Goal: Task Accomplishment & Management: Use online tool/utility

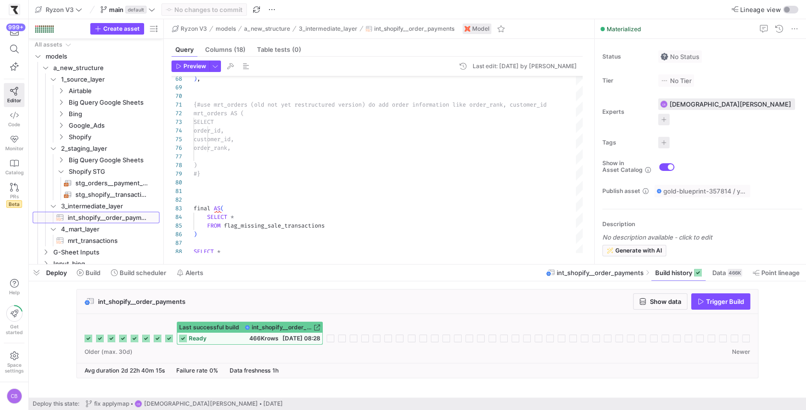
scroll to position [86, 0]
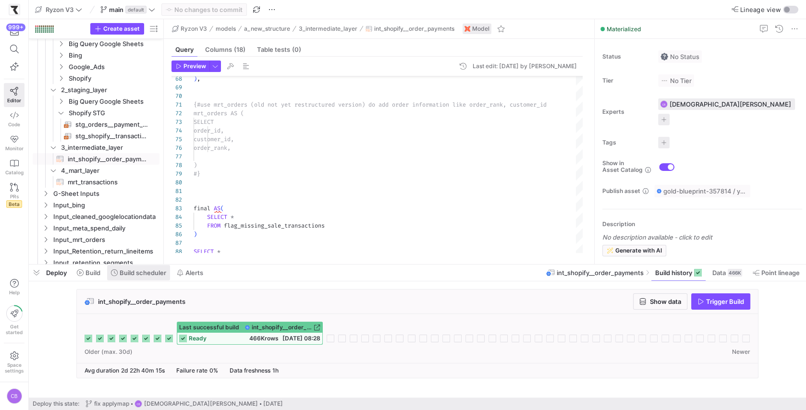
click at [134, 276] on span "Build scheduler" at bounding box center [143, 273] width 47 height 8
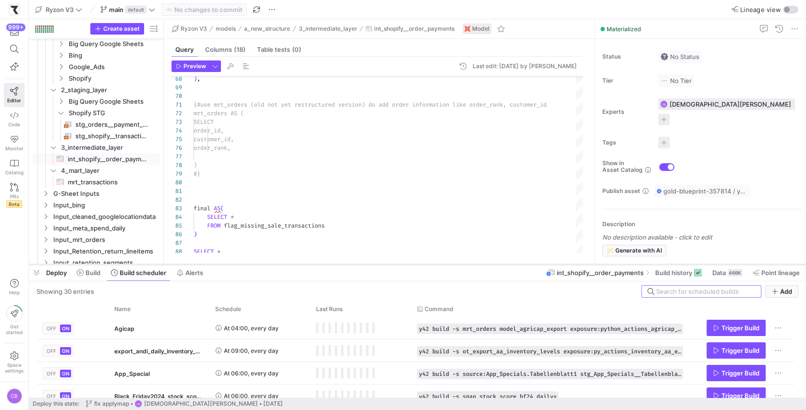
drag, startPoint x: 221, startPoint y: 264, endPoint x: 221, endPoint y: 145, distance: 119.6
click at [221, 263] on div at bounding box center [417, 265] width 777 height 4
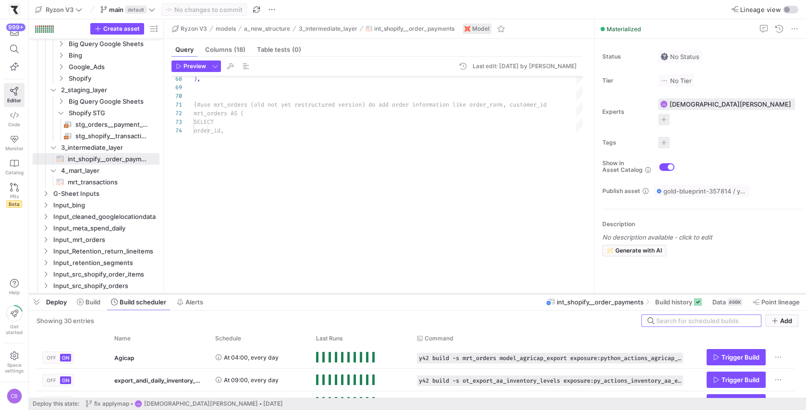
drag, startPoint x: 215, startPoint y: 144, endPoint x: 214, endPoint y: 297, distance: 153.2
click at [214, 296] on div at bounding box center [417, 294] width 777 height 4
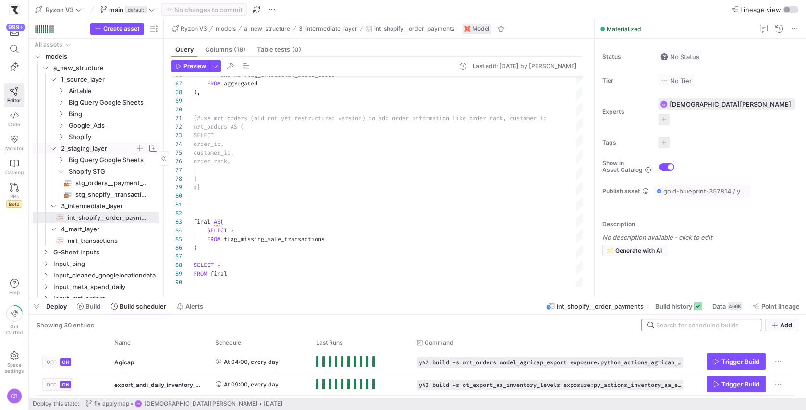
click at [49, 148] on y42-icon "Press SPACE to select this row." at bounding box center [53, 149] width 8 height 8
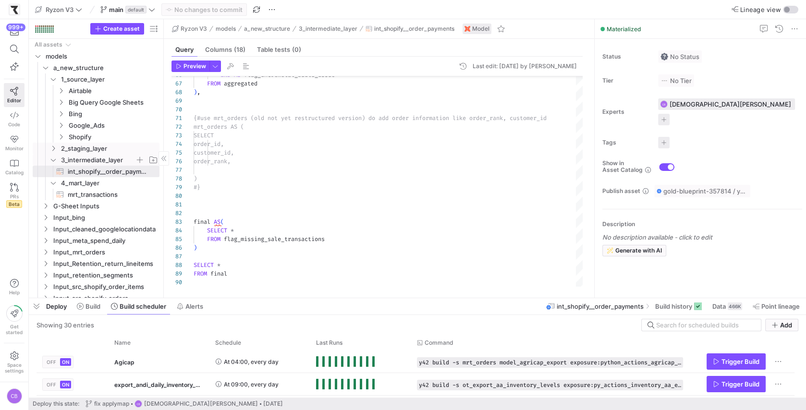
click at [51, 161] on icon "Press SPACE to select this row." at bounding box center [53, 160] width 7 height 6
click at [51, 172] on icon "Press SPACE to select this row." at bounding box center [53, 172] width 7 height 6
click at [59, 138] on icon "Press SPACE to select this row." at bounding box center [61, 137] width 7 height 6
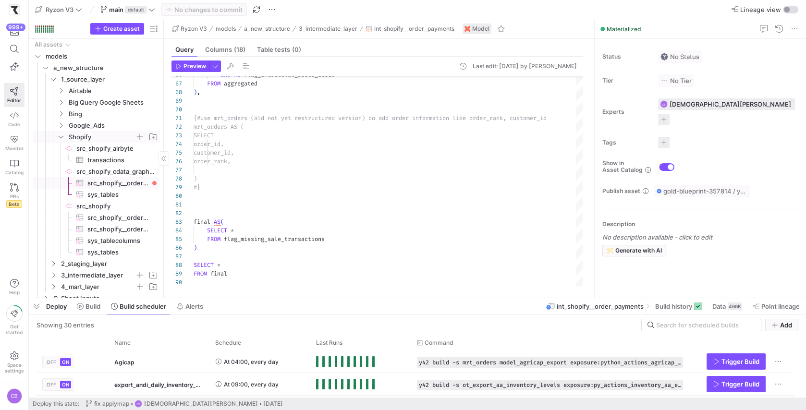
click at [108, 185] on span "src_shopify__orders_graphql​​​​​​​​​" at bounding box center [117, 183] width 61 height 11
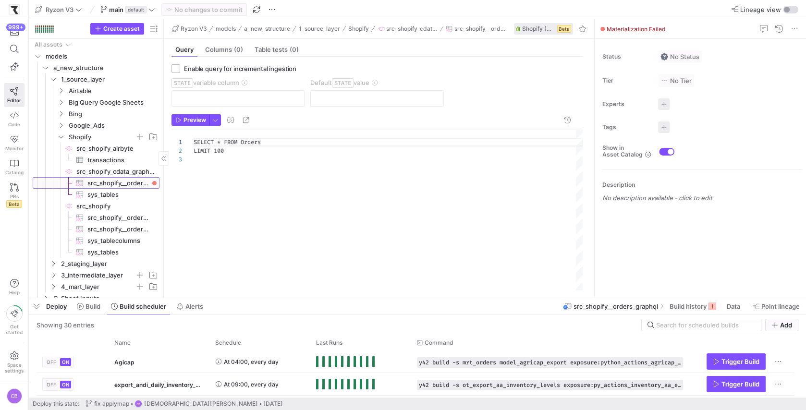
scroll to position [17, 0]
click at [223, 137] on div "SELECT * FROM Orders LIMIT 100" at bounding box center [388, 210] width 389 height 161
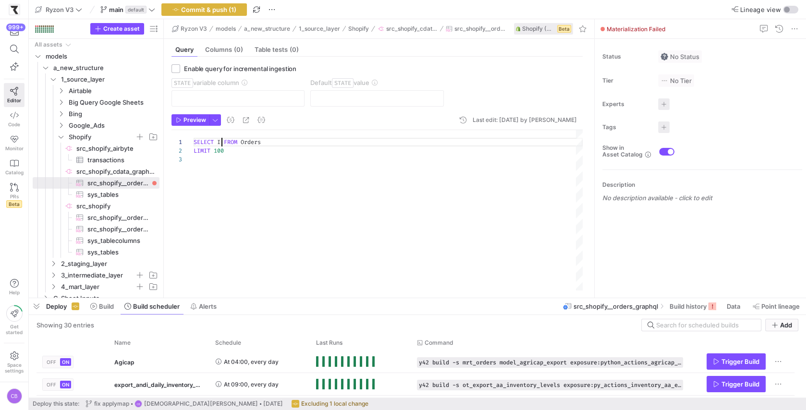
scroll to position [0, 31]
type textarea "SELECT Id FROM Orders LIMIT 100"
click at [200, 115] on span "button" at bounding box center [190, 120] width 37 height 11
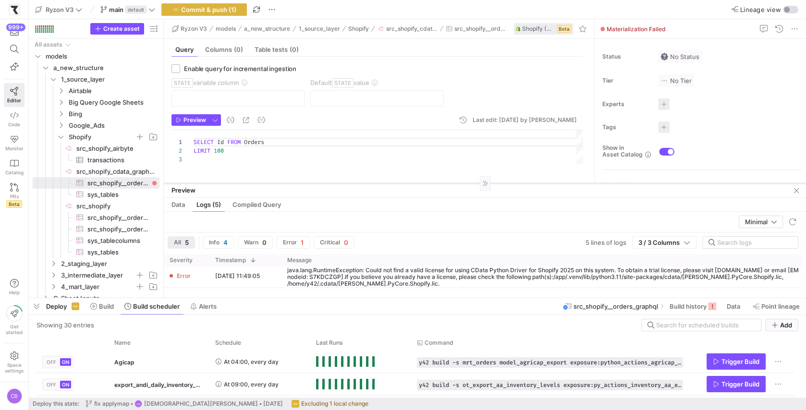
drag, startPoint x: 259, startPoint y: 129, endPoint x: 259, endPoint y: 183, distance: 53.8
click at [259, 183] on div at bounding box center [485, 183] width 642 height 0
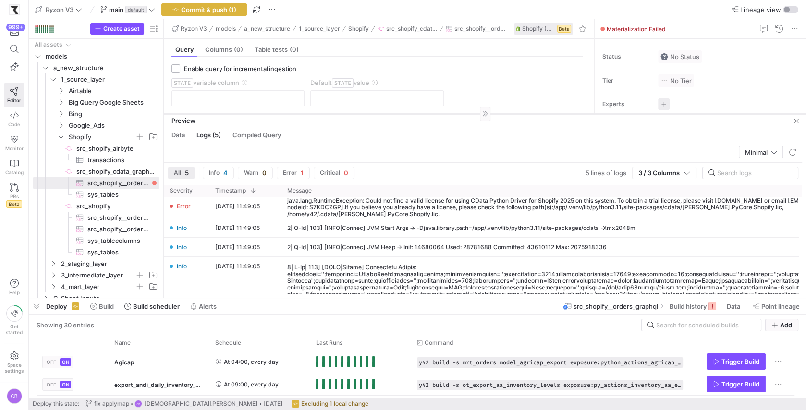
drag, startPoint x: 310, startPoint y: 184, endPoint x: 310, endPoint y: 114, distance: 69.2
click at [310, 114] on div at bounding box center [485, 113] width 642 height 0
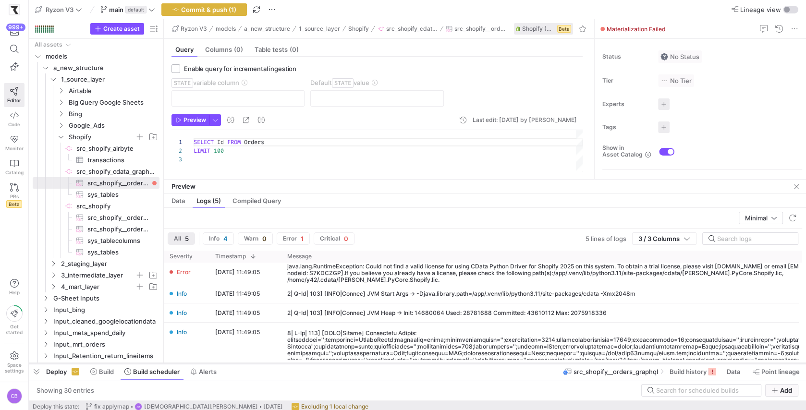
drag, startPoint x: 319, startPoint y: 299, endPoint x: 320, endPoint y: 365, distance: 65.3
click at [320, 365] on div at bounding box center [417, 364] width 777 height 4
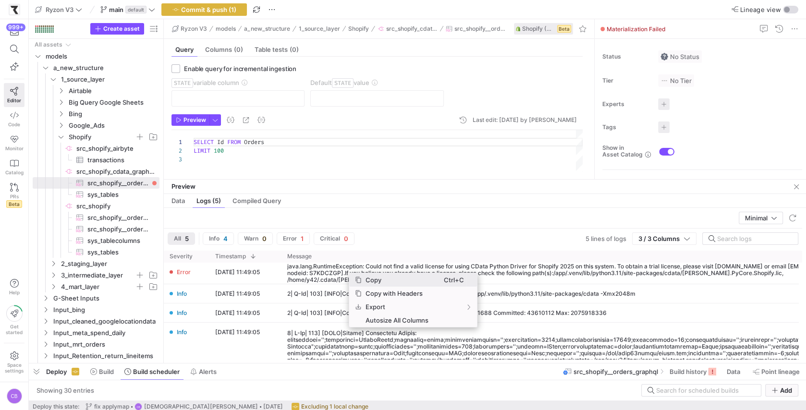
click at [388, 279] on span "Copy" at bounding box center [403, 279] width 82 height 13
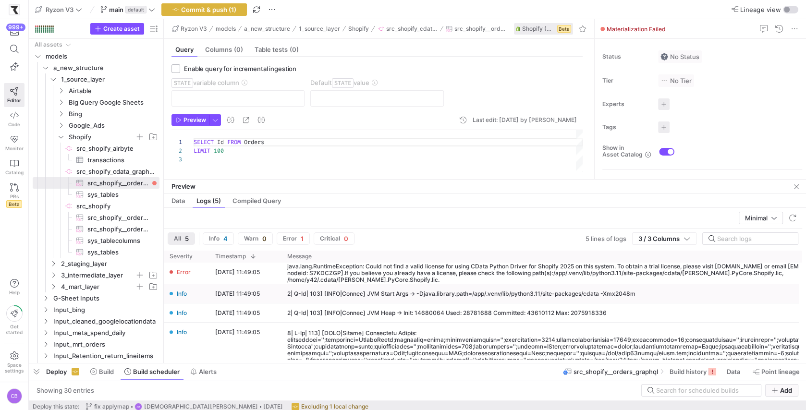
scroll to position [43, 0]
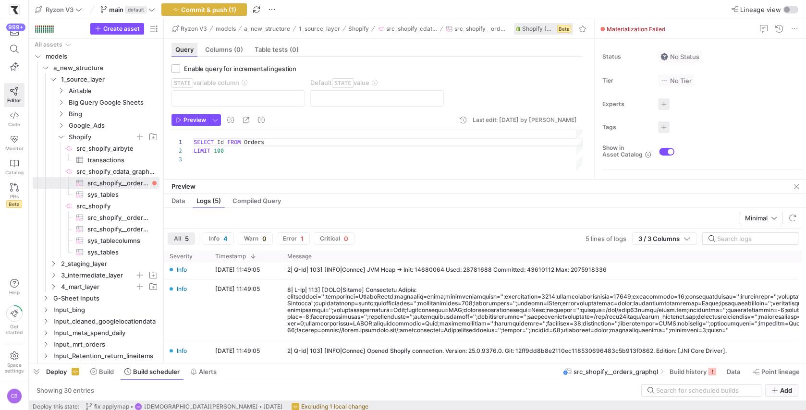
click at [189, 47] on span "Query" at bounding box center [184, 50] width 18 height 6
click at [119, 173] on span "src_shopify_cdata_graphql_testing​​​​​​​​" at bounding box center [117, 171] width 82 height 11
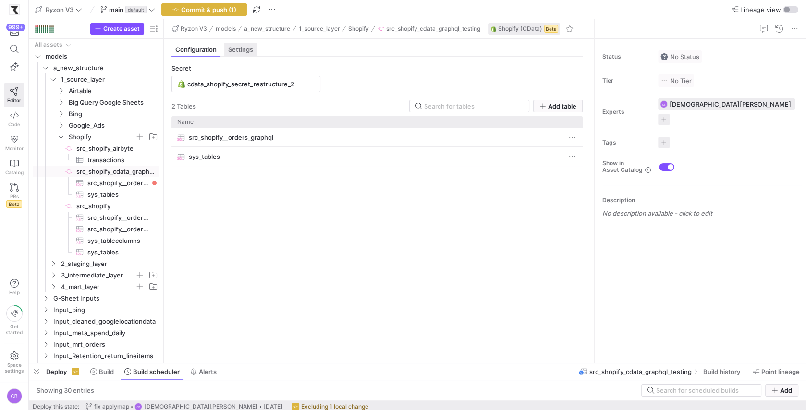
click at [239, 47] on span "Settings" at bounding box center [240, 50] width 25 height 6
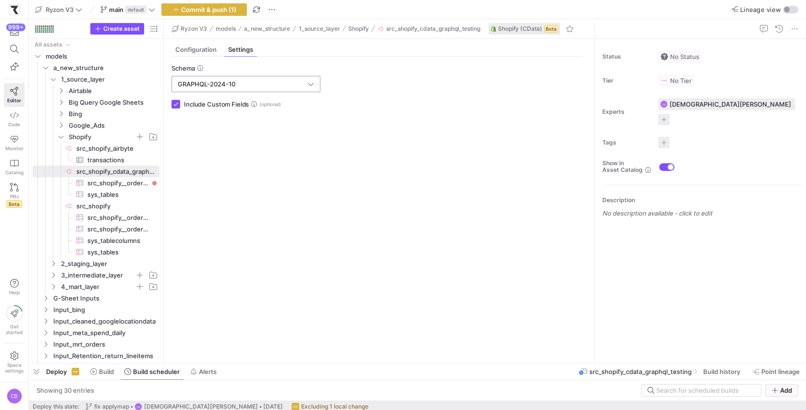
click at [266, 84] on input "GRAPHQL-2024-10" at bounding box center [242, 84] width 128 height 8
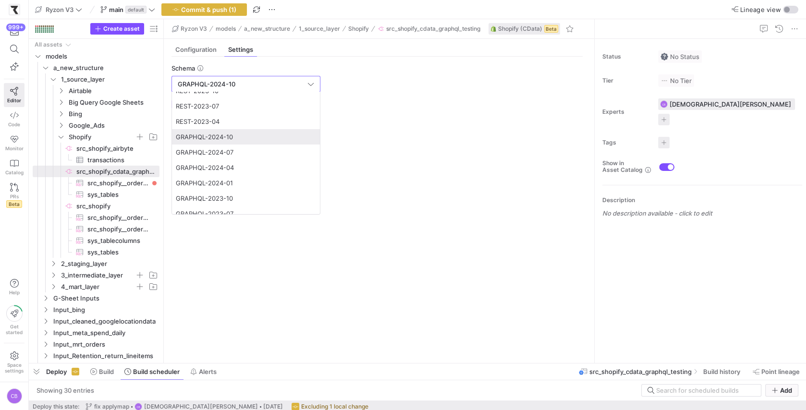
scroll to position [71, 0]
click at [238, 154] on span "GRAPHQL-2024-07" at bounding box center [246, 153] width 140 height 8
type input "GRAPHQL-2024-07"
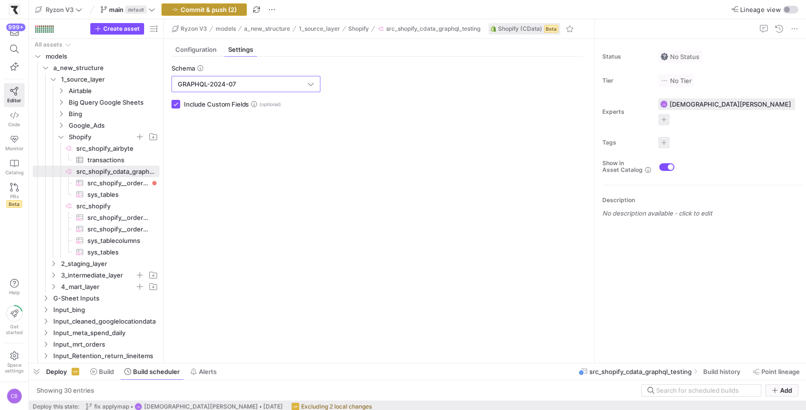
click at [194, 10] on span "Commit & push (2)" at bounding box center [209, 10] width 56 height 8
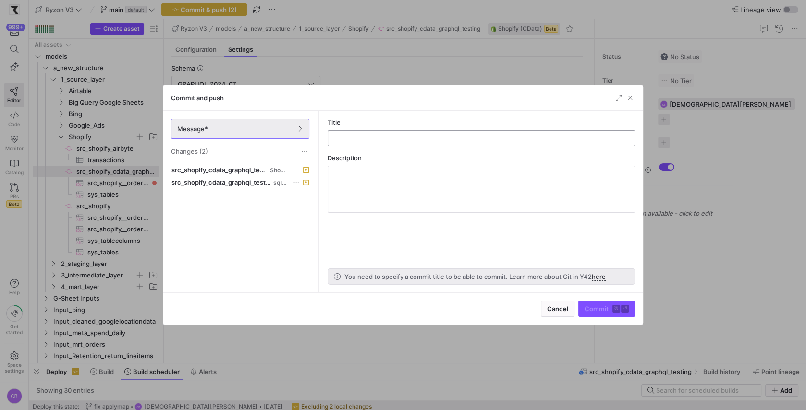
click at [353, 141] on input "text" at bounding box center [481, 139] width 291 height 8
type input "graph QL older verison"
click at [599, 305] on span "Commit ⌘ ⏎" at bounding box center [607, 309] width 44 height 8
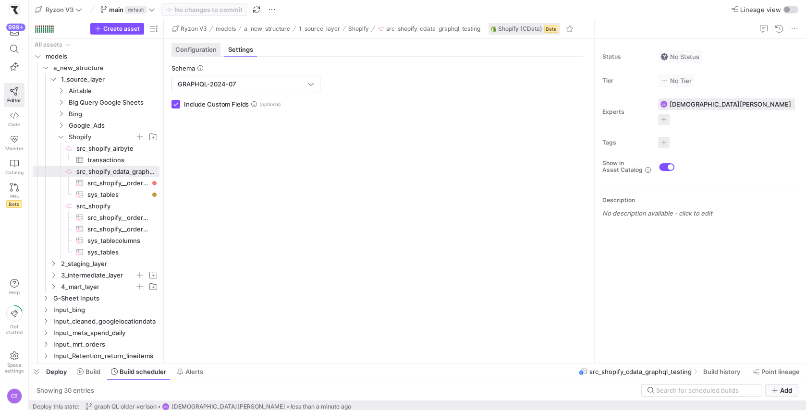
click at [197, 45] on div "Configuration" at bounding box center [196, 50] width 49 height 14
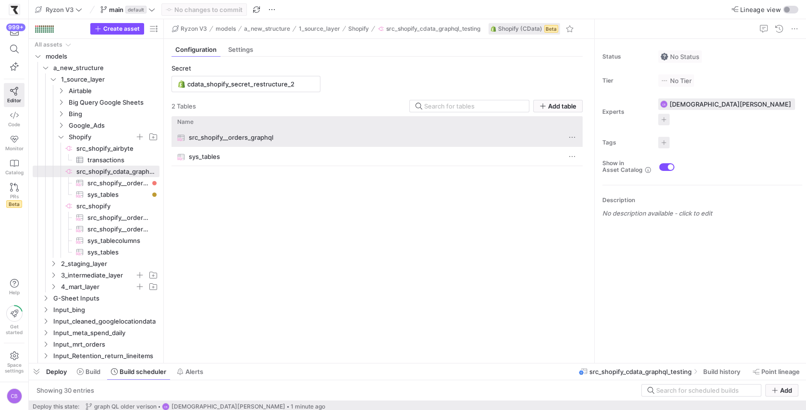
click at [246, 132] on span "src_shopify__orders_graphql" at bounding box center [231, 137] width 85 height 19
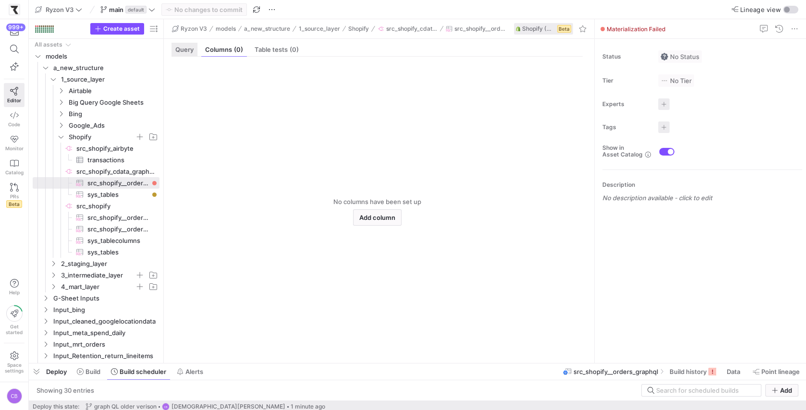
click at [183, 45] on div "Query" at bounding box center [185, 50] width 26 height 14
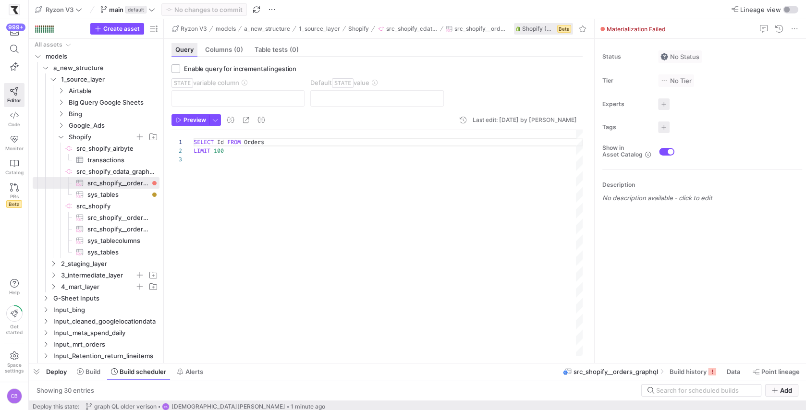
scroll to position [17, 0]
click at [223, 143] on div "SELECT Id FROM Orders LIMIT 100" at bounding box center [388, 243] width 389 height 226
click at [199, 117] on span "Preview" at bounding box center [195, 120] width 23 height 7
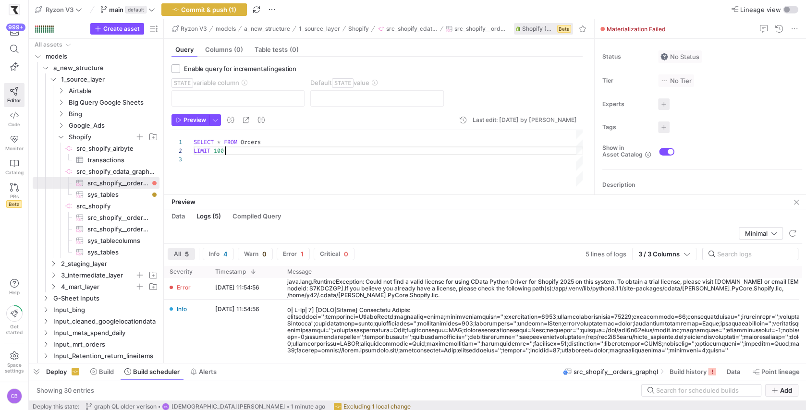
scroll to position [8, 0]
drag, startPoint x: 235, startPoint y: 151, endPoint x: 185, endPoint y: 152, distance: 50.0
click at [194, 152] on div "SELECT * FROM Orders LIMIT 100" at bounding box center [388, 159] width 389 height 58
type textarea "SELECT * FROM Orders"
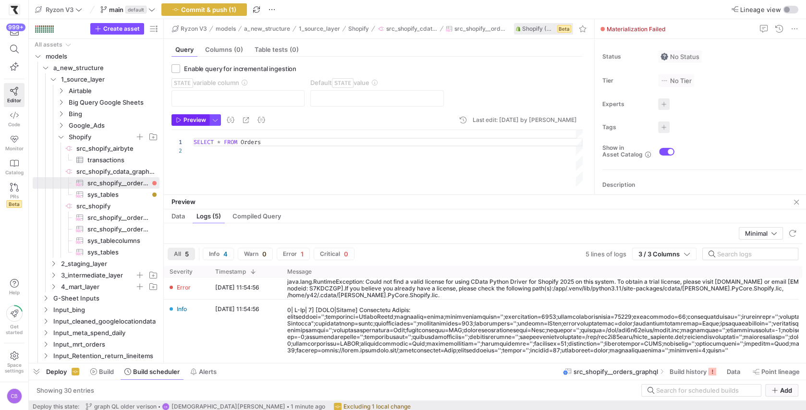
click at [197, 123] on span "button" at bounding box center [190, 120] width 37 height 11
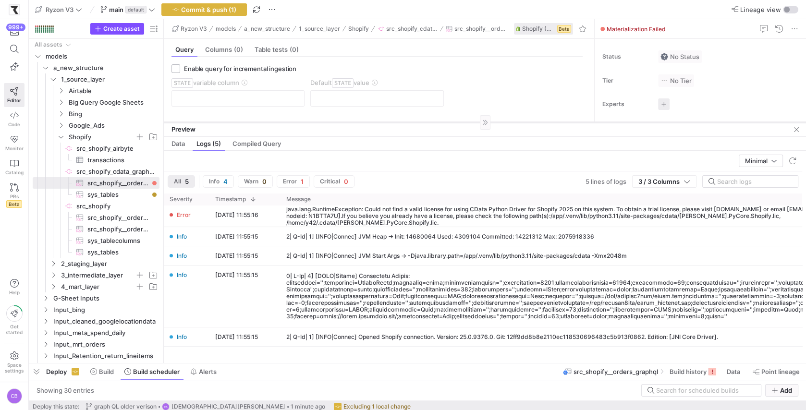
drag, startPoint x: 307, startPoint y: 195, endPoint x: 307, endPoint y: 118, distance: 76.9
click at [307, 122] on div at bounding box center [485, 122] width 642 height 0
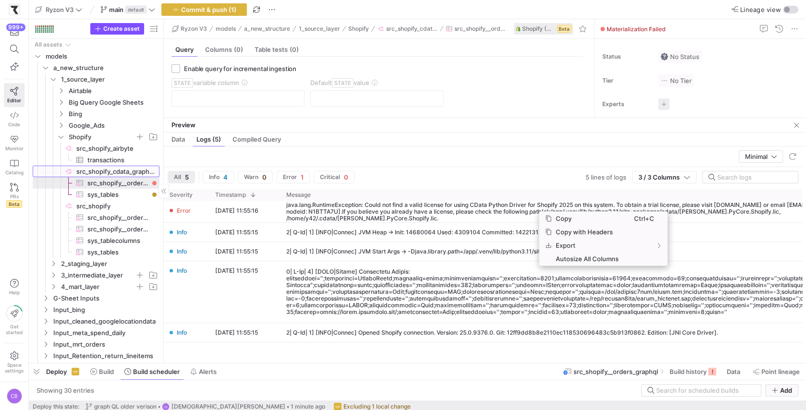
click at [99, 172] on span "src_shopify_cdata_graphql_testing​​​​​​​​" at bounding box center [117, 171] width 82 height 11
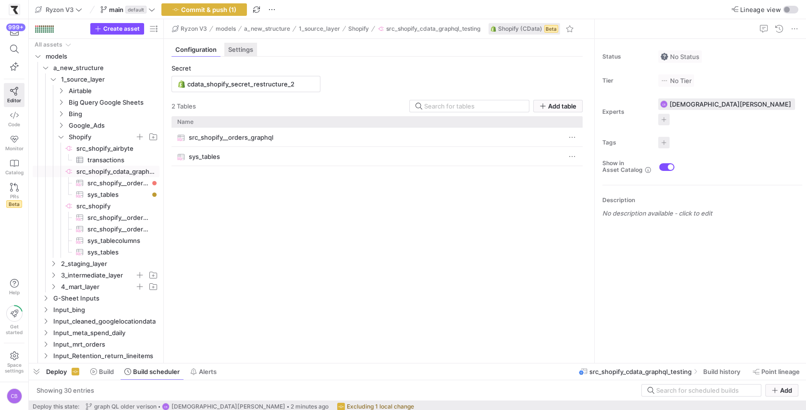
click at [237, 52] on span "Settings" at bounding box center [240, 50] width 25 height 6
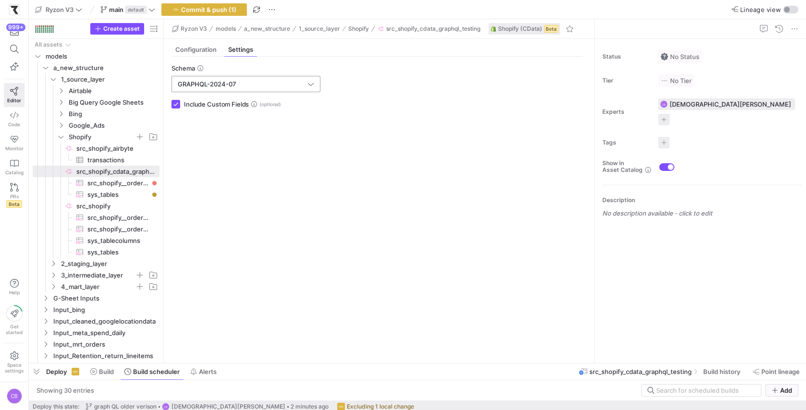
click at [275, 82] on input "GRAPHQL-2024-07" at bounding box center [242, 84] width 128 height 8
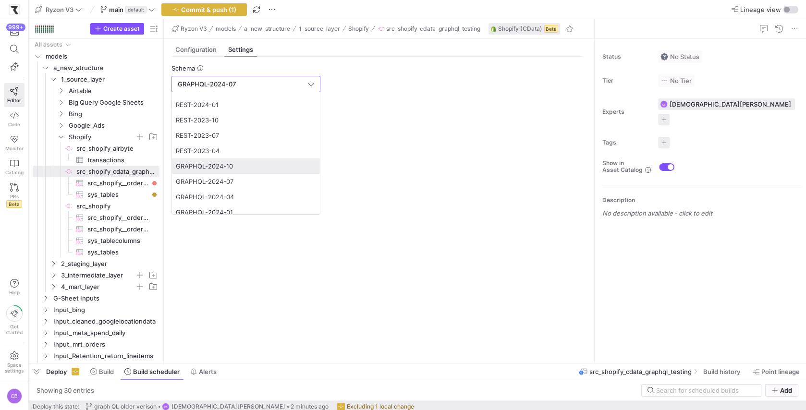
scroll to position [37, 0]
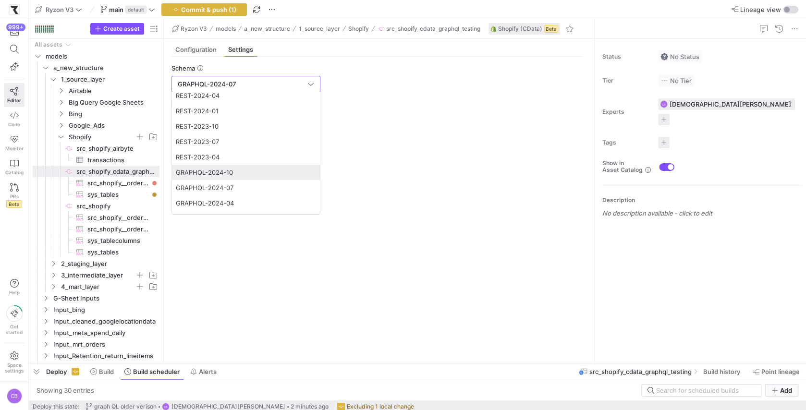
click at [226, 171] on span "GRAPHQL-2024-10" at bounding box center [204, 173] width 57 height 8
type input "GRAPHQL-2024-10"
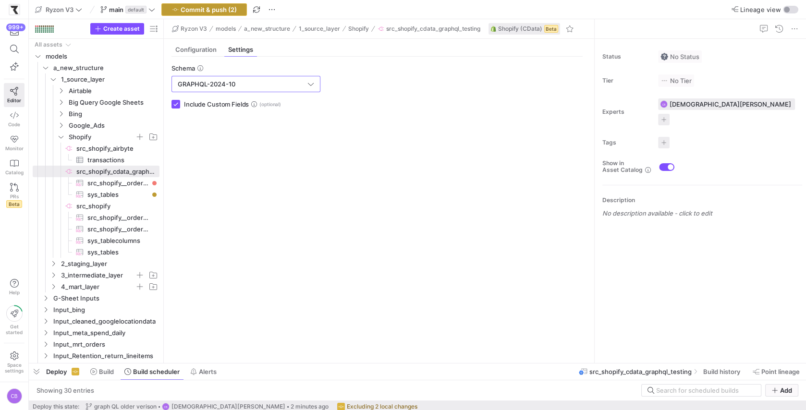
click at [235, 10] on span "Commit & push (2)" at bounding box center [209, 10] width 56 height 8
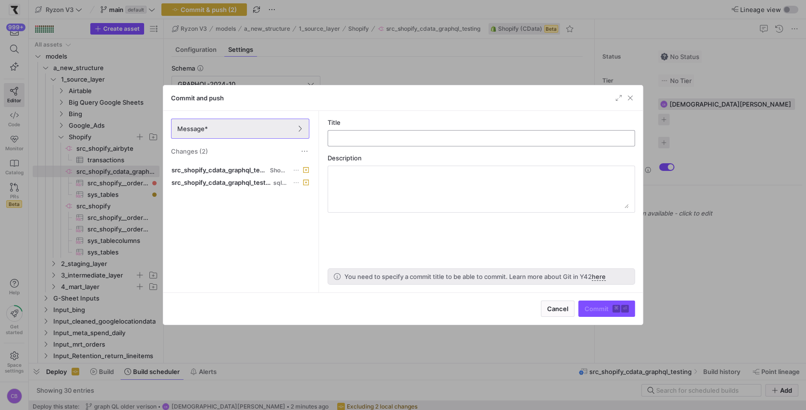
click at [394, 138] on input "text" at bounding box center [481, 139] width 291 height 8
type input "c"
type input "newest Graph ql api version"
click at [593, 303] on span "submit" at bounding box center [607, 308] width 56 height 15
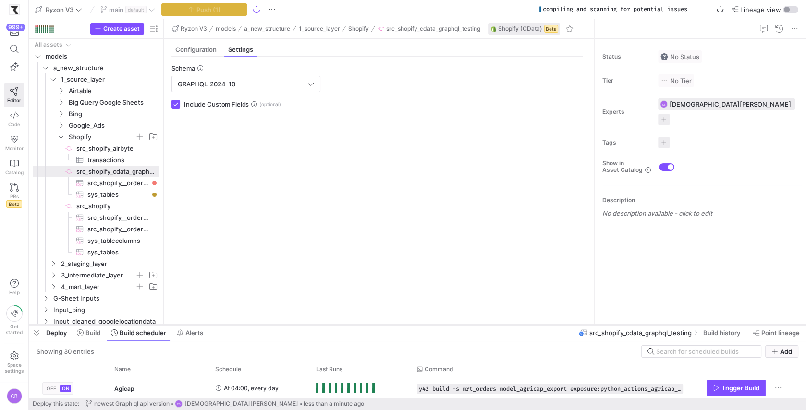
drag, startPoint x: 554, startPoint y: 364, endPoint x: 554, endPoint y: 325, distance: 38.9
click at [554, 325] on div at bounding box center [417, 325] width 777 height 4
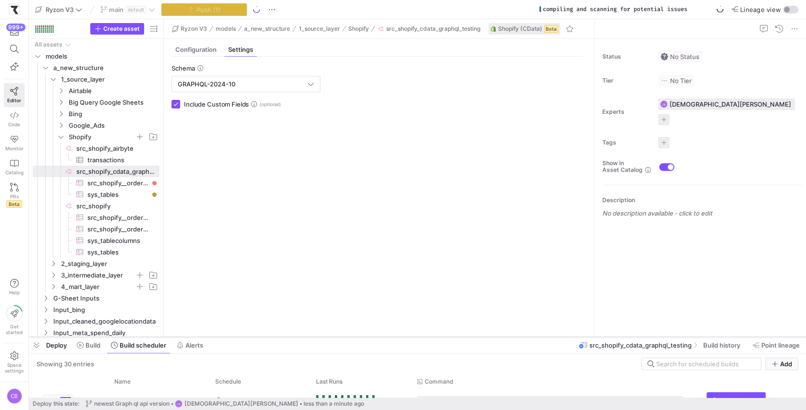
drag, startPoint x: 554, startPoint y: 325, endPoint x: 555, endPoint y: 338, distance: 12.5
click at [555, 338] on div at bounding box center [417, 337] width 777 height 4
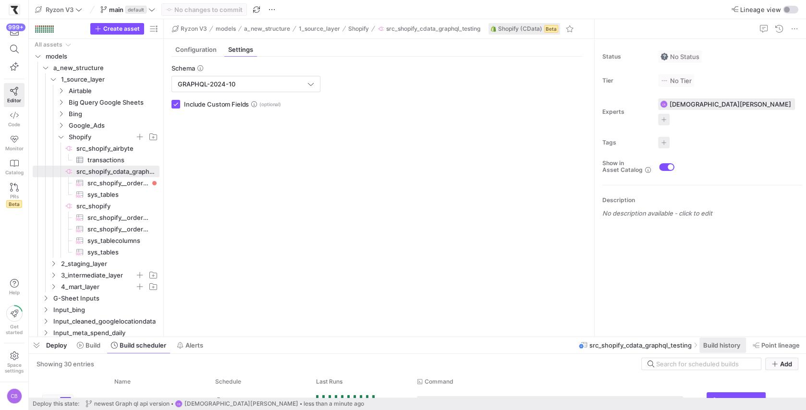
click at [713, 351] on span at bounding box center [722, 345] width 47 height 15
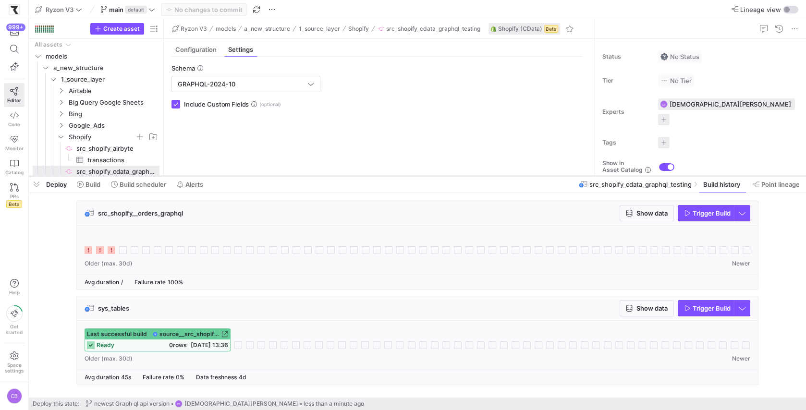
drag, startPoint x: 500, startPoint y: 336, endPoint x: 500, endPoint y: 175, distance: 160.9
click at [500, 175] on div at bounding box center [417, 176] width 777 height 4
click at [689, 215] on icon "button" at bounding box center [687, 213] width 7 height 7
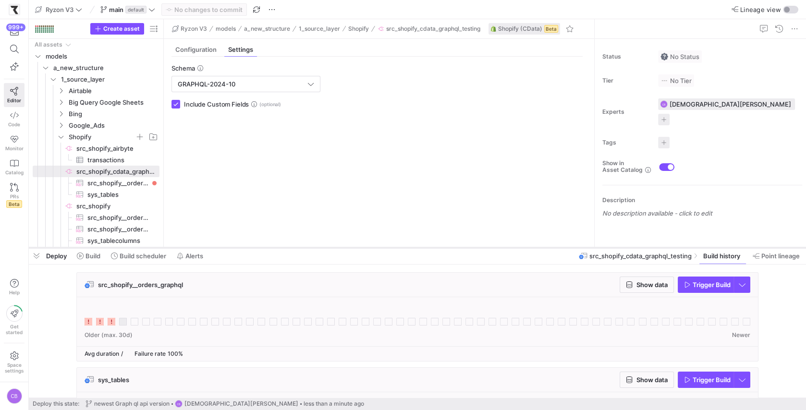
drag, startPoint x: 306, startPoint y: 175, endPoint x: 315, endPoint y: 282, distance: 107.5
click at [315, 250] on div at bounding box center [417, 248] width 777 height 4
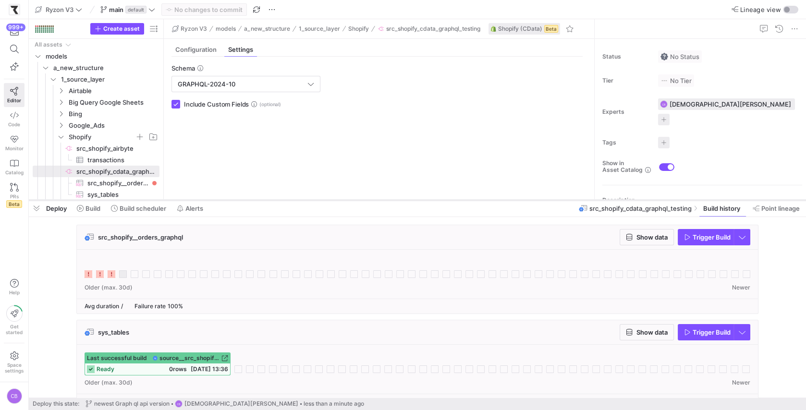
drag, startPoint x: 278, startPoint y: 283, endPoint x: 281, endPoint y: 200, distance: 83.2
click at [281, 200] on div at bounding box center [417, 200] width 777 height 4
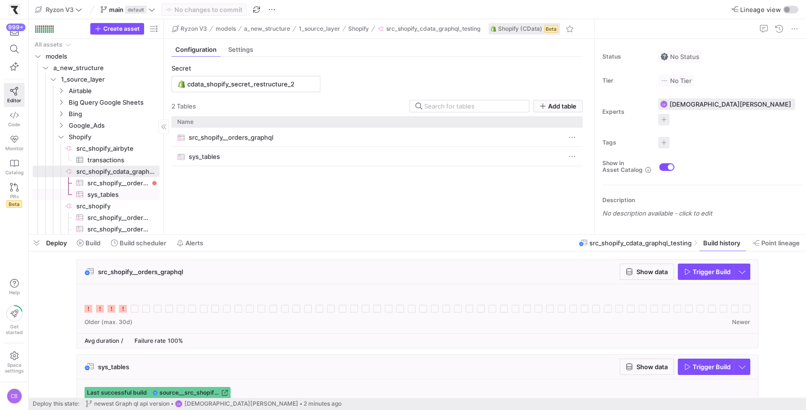
click at [114, 195] on span "sys_tables​​​​​​​​​" at bounding box center [117, 194] width 61 height 11
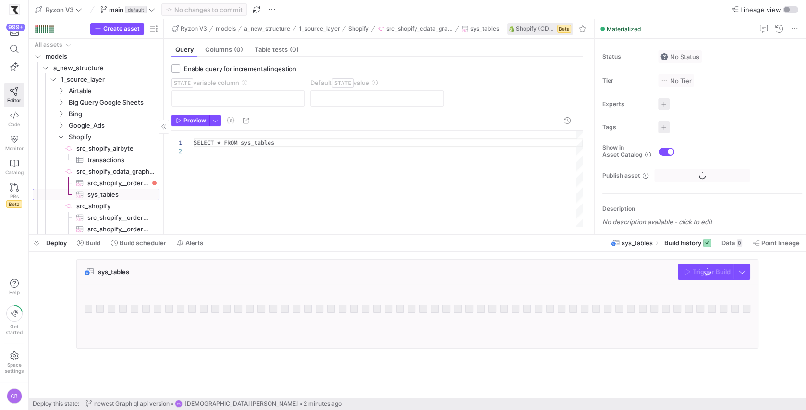
scroll to position [8, 0]
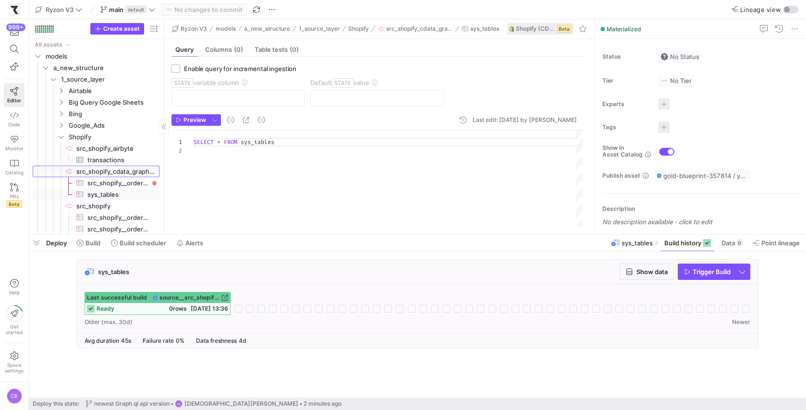
click at [113, 174] on span "src_shopify_cdata_graphql_testing​​​​​​​​" at bounding box center [117, 171] width 82 height 11
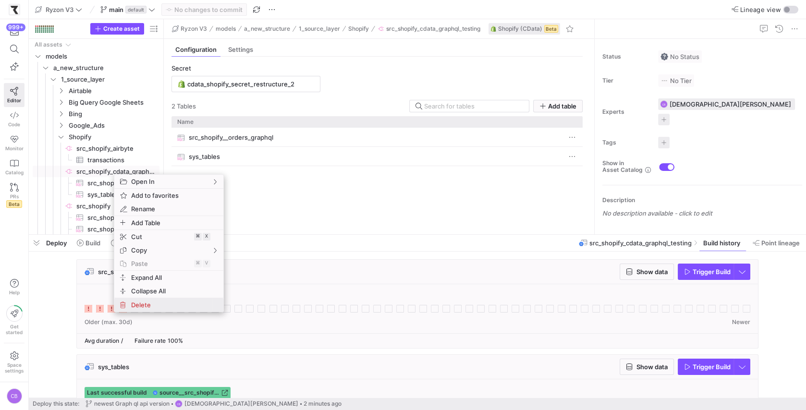
click at [181, 306] on span "Delete" at bounding box center [160, 304] width 67 height 13
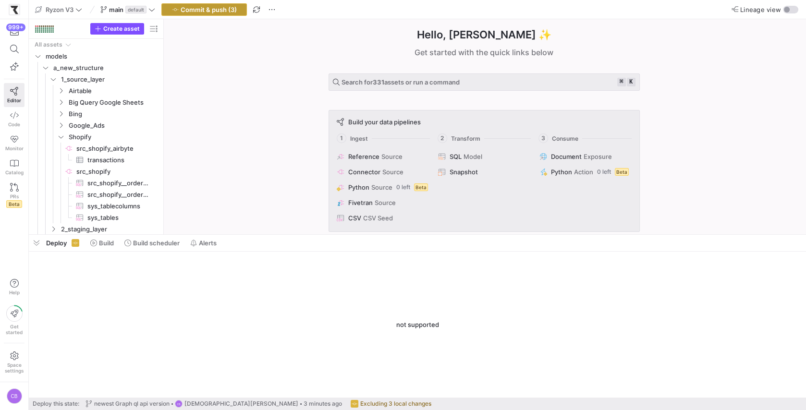
click at [219, 13] on span "button" at bounding box center [204, 10] width 85 height 12
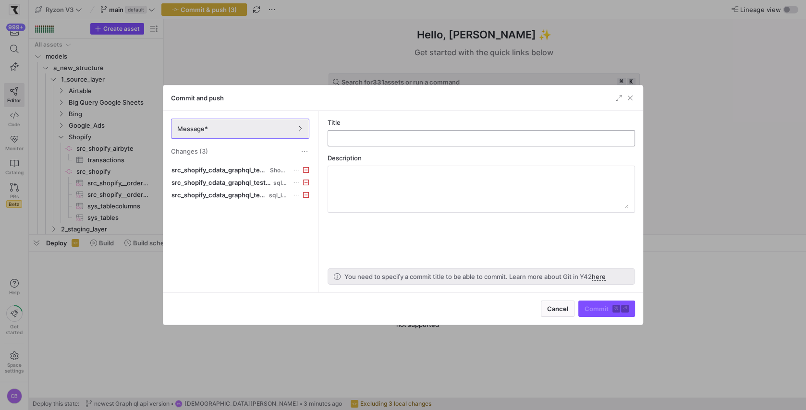
click at [358, 139] on input "text" at bounding box center [481, 139] width 291 height 8
type input "delete shopify graph ql ingestio"
click at [588, 304] on span "submit" at bounding box center [607, 308] width 56 height 15
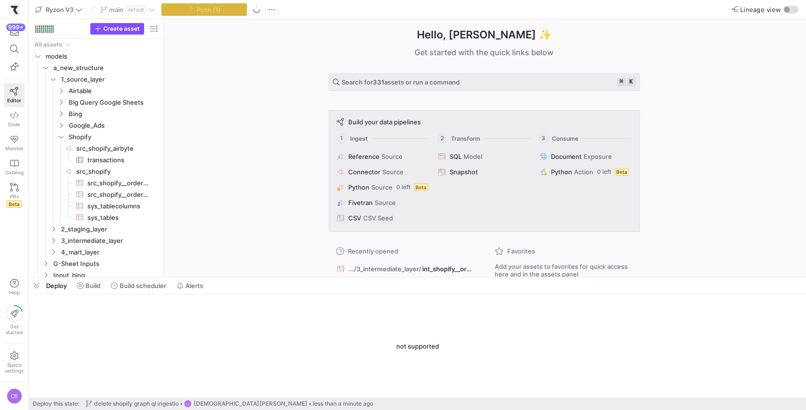
drag, startPoint x: 258, startPoint y: 235, endPoint x: 267, endPoint y: 404, distance: 168.4
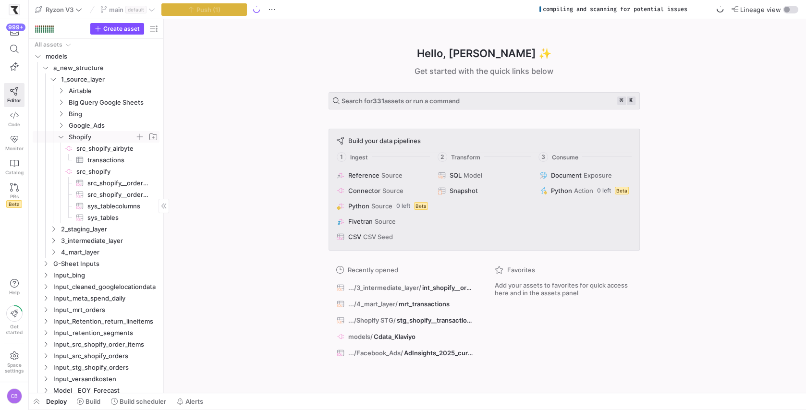
click at [61, 137] on icon "Press SPACE to select this row." at bounding box center [61, 137] width 7 height 6
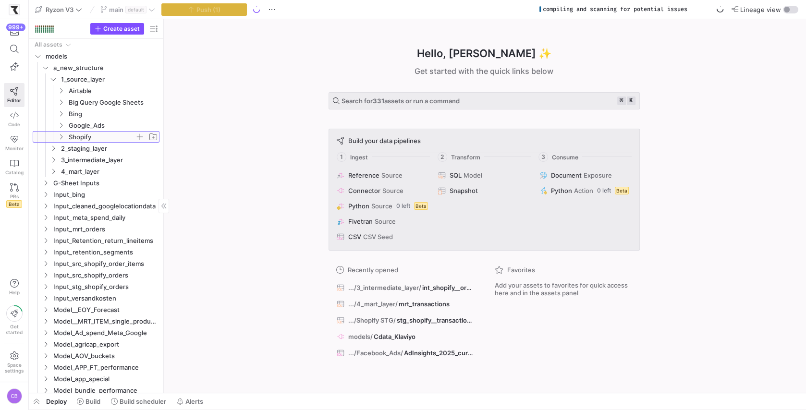
click at [61, 137] on icon at bounding box center [61, 137] width 7 height 6
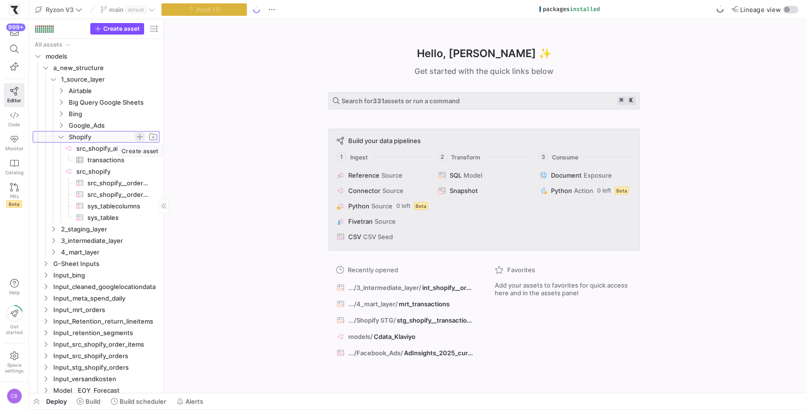
click at [143, 138] on span "button" at bounding box center [140, 137] width 10 height 10
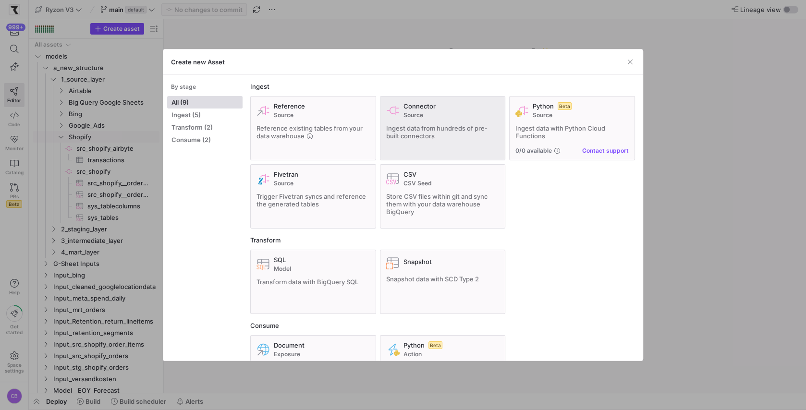
click at [427, 113] on span "Source" at bounding box center [452, 115] width 96 height 7
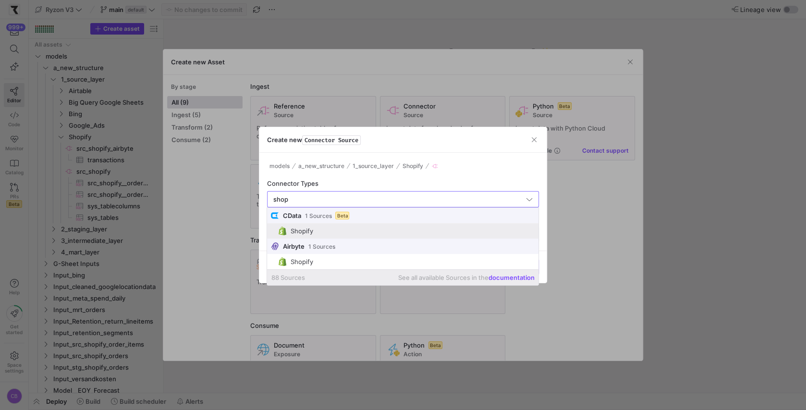
click at [310, 231] on div "Shopify" at bounding box center [301, 231] width 23 height 8
type input "Shopify"
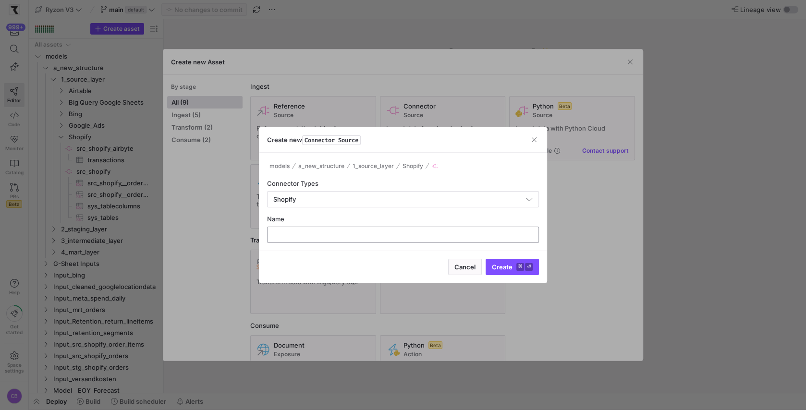
click at [308, 235] on input "text" at bounding box center [403, 235] width 256 height 8
type input "src_shopify_graphql"
click at [496, 265] on span "Create ⌘ ⏎" at bounding box center [512, 267] width 41 height 8
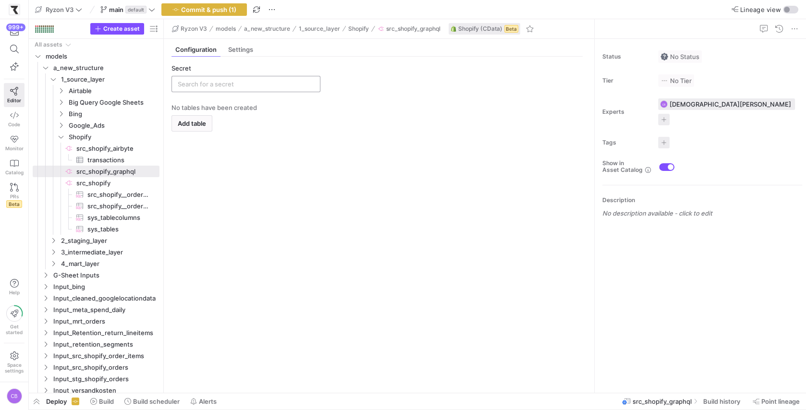
click at [209, 85] on input "text" at bounding box center [246, 84] width 136 height 8
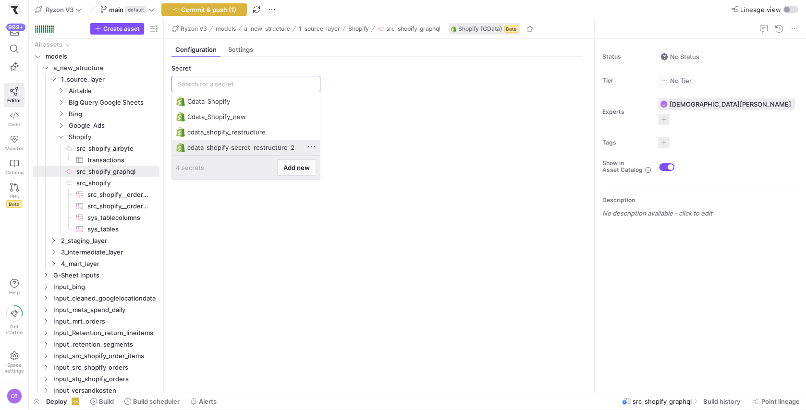
scroll to position [0, 0]
click at [231, 145] on div "cdata_shopify_secret_restructure_2" at bounding box center [246, 148] width 119 height 8
type input "cdata_shopify_secret_restructure_2"
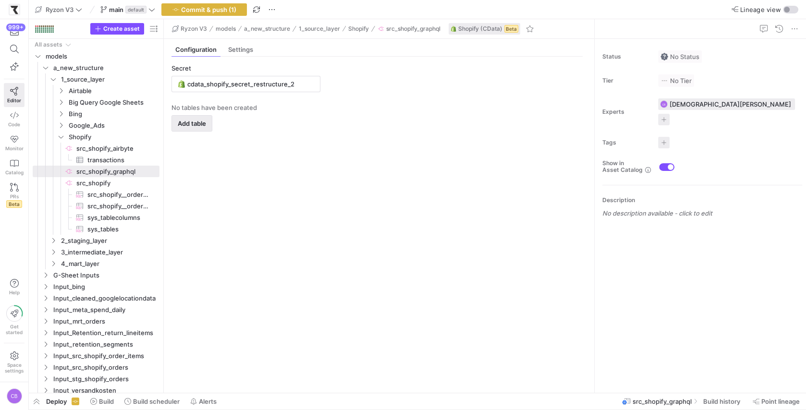
click at [192, 123] on span "Add table" at bounding box center [192, 124] width 28 height 8
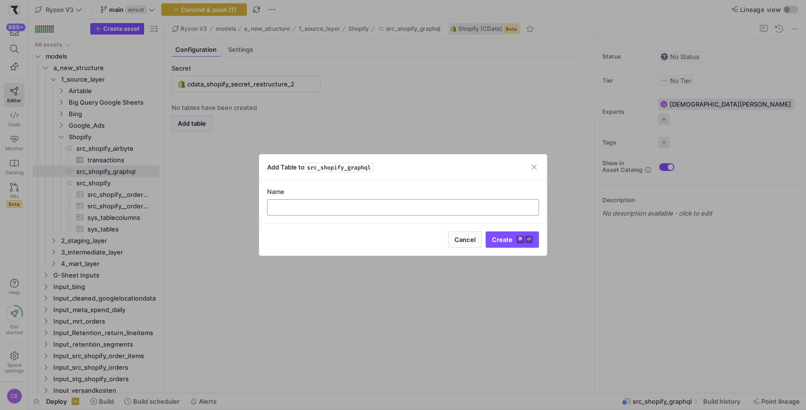
click at [280, 208] on input "text" at bounding box center [403, 208] width 256 height 8
type input "s"
type input "sys_tables"
click at [502, 236] on span "Create ⌘ ⏎" at bounding box center [512, 240] width 41 height 8
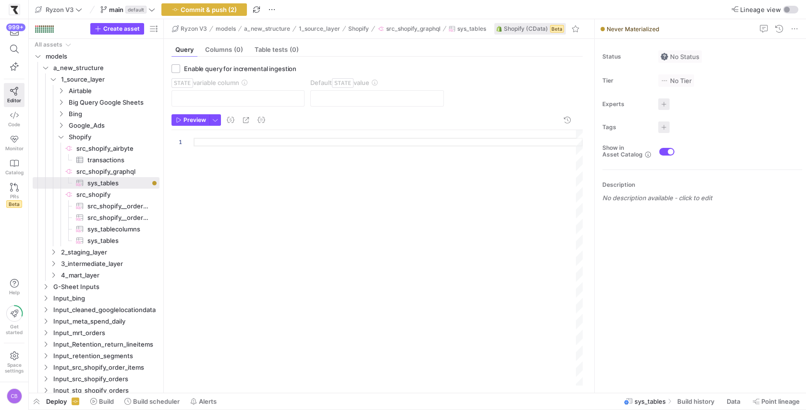
click at [204, 143] on div at bounding box center [388, 258] width 389 height 256
type textarea "SELECT * FROM sys_tables"
click at [203, 122] on span "Preview" at bounding box center [195, 120] width 23 height 7
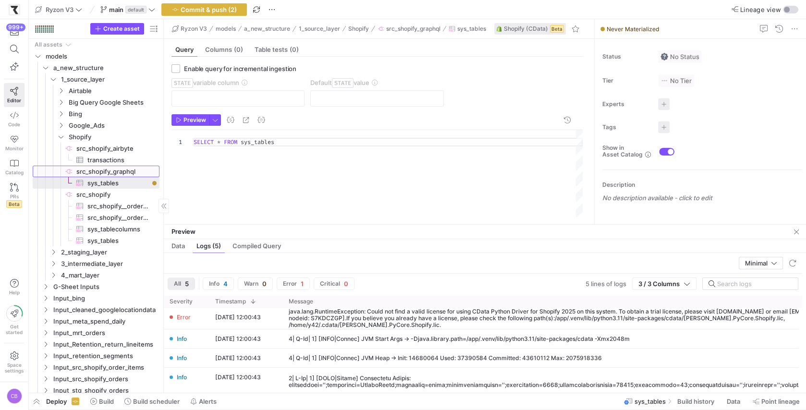
click at [131, 173] on span "src_shopify_graphql​​​​​​​​" at bounding box center [117, 171] width 82 height 11
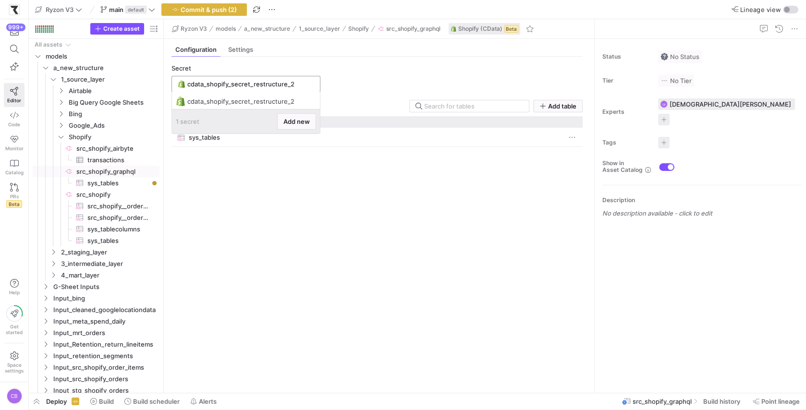
click at [311, 81] on input "cdata_shopify_secret_restructure_2" at bounding box center [250, 84] width 127 height 8
click at [364, 65] on y42-source-config-entity-configuration-tables-view "Secret cdata_shopify_secret_restructure_2 1 Table Add table Drag here to set ro…" at bounding box center [377, 224] width 411 height 321
click at [245, 57] on div "Secret cdata_shopify_secret_restructure_2 1 Table Add table Drag here to set ro…" at bounding box center [377, 221] width 427 height 329
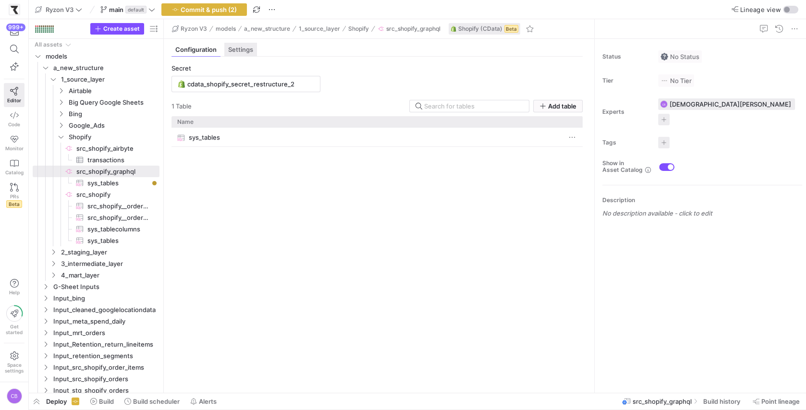
click at [244, 48] on span "Settings" at bounding box center [240, 50] width 25 height 6
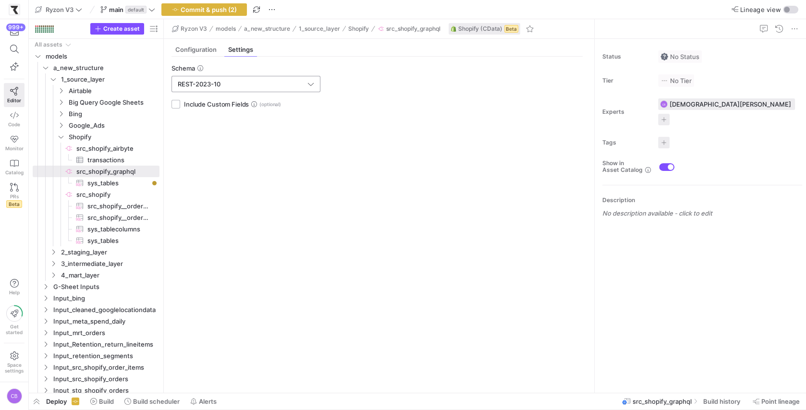
click at [310, 83] on icon at bounding box center [310, 84] width 7 height 7
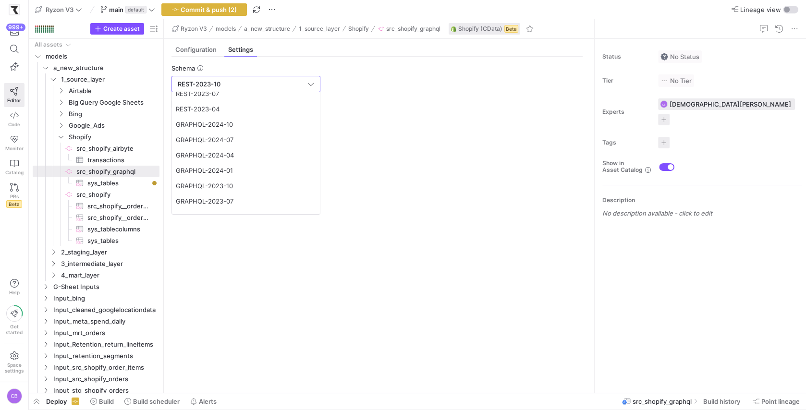
scroll to position [87, 0]
click at [238, 137] on span "GRAPHQL-2024-07" at bounding box center [246, 137] width 140 height 8
type input "GRAPHQL-2024-07"
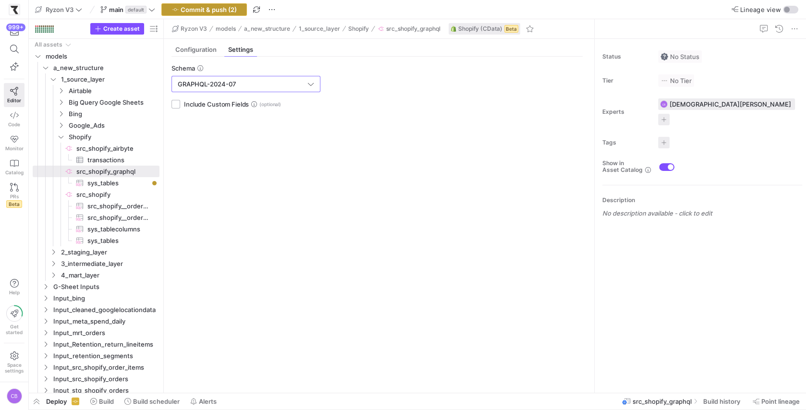
click at [222, 12] on span "Commit & push (2)" at bounding box center [209, 10] width 56 height 8
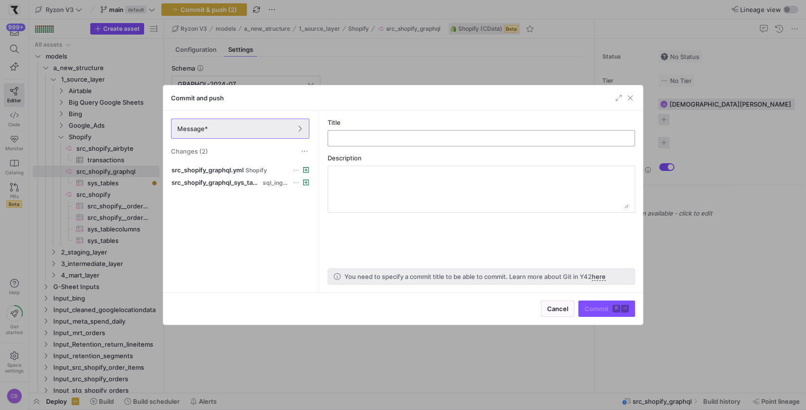
click at [433, 137] on input "text" at bounding box center [481, 139] width 291 height 8
type input "graph ql shopify"
click at [592, 305] on span "Commit ⌘ ⏎" at bounding box center [607, 309] width 44 height 8
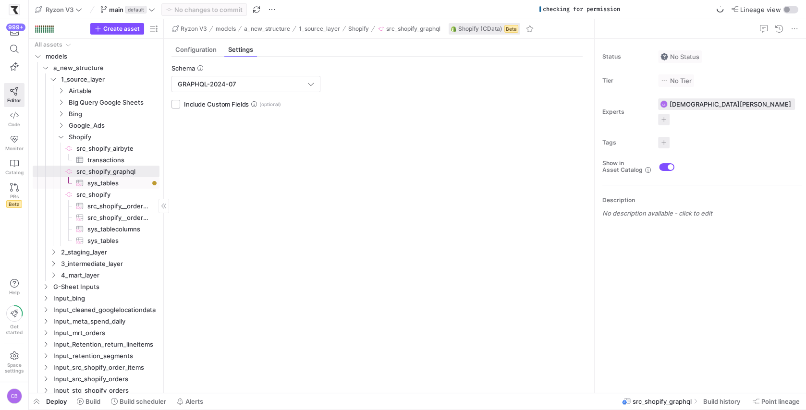
click at [124, 183] on span "sys_tables​​​​​​​​​" at bounding box center [117, 183] width 61 height 11
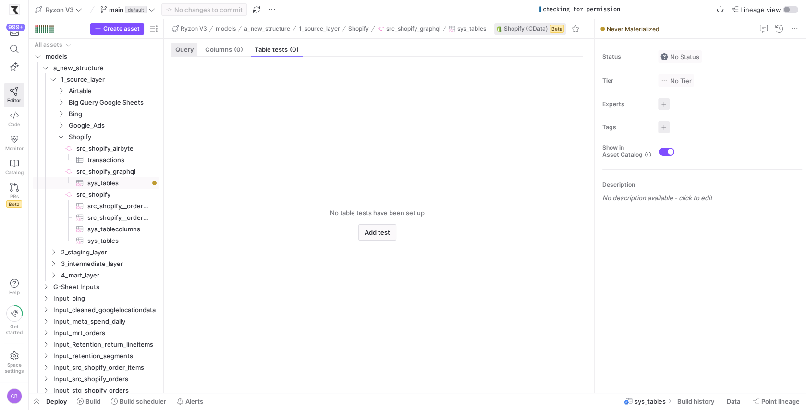
click at [184, 55] on div "Query" at bounding box center [185, 50] width 26 height 14
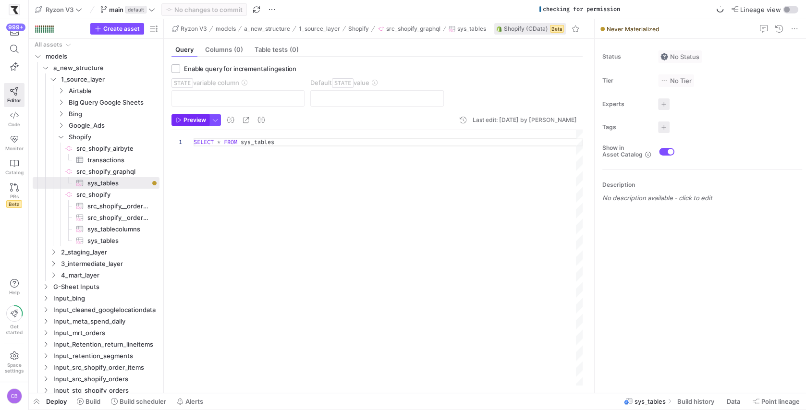
click at [198, 120] on span "Preview" at bounding box center [195, 120] width 23 height 7
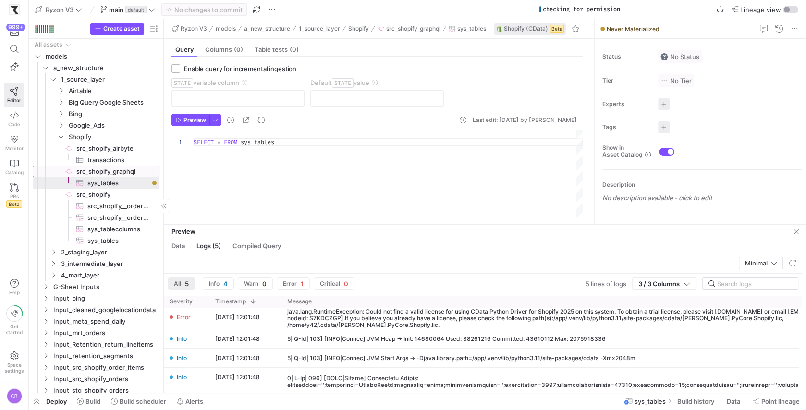
click at [113, 169] on span "src_shopify_graphql​​​​​​​​" at bounding box center [117, 171] width 82 height 11
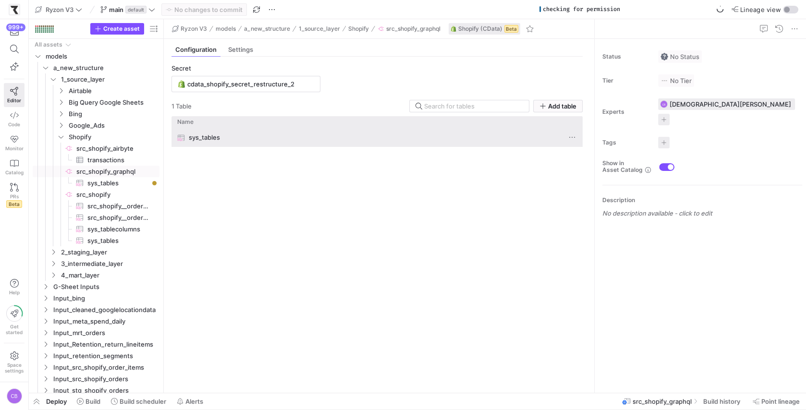
click at [221, 134] on div "sys_tables" at bounding box center [367, 137] width 380 height 19
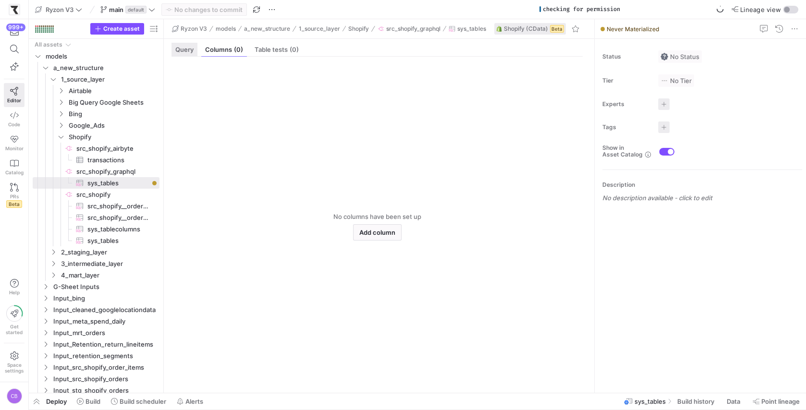
click at [180, 50] on span "Query" at bounding box center [184, 50] width 18 height 6
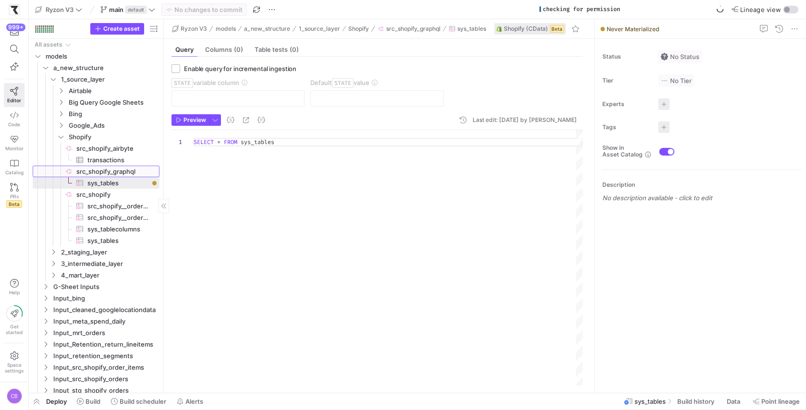
click at [130, 170] on span "src_shopify_graphql​​​​​​​​" at bounding box center [117, 171] width 82 height 11
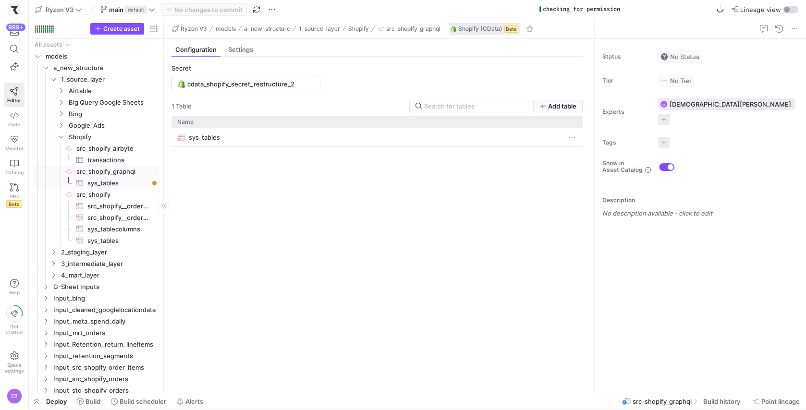
click at [127, 180] on span "sys_tables​​​​​​​​​" at bounding box center [117, 183] width 61 height 11
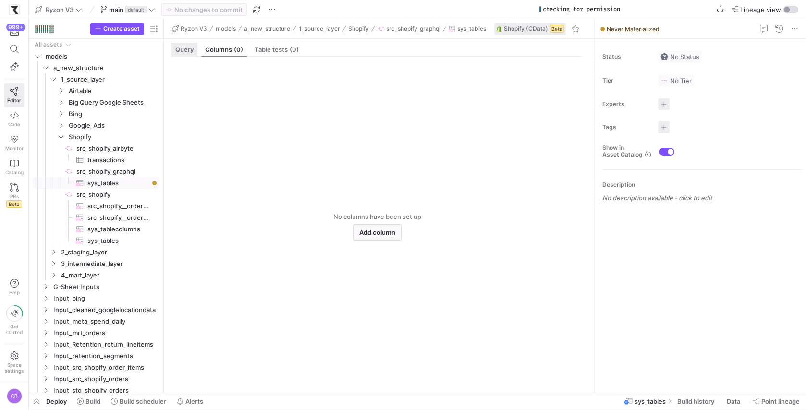
click at [175, 54] on div "Query" at bounding box center [185, 50] width 26 height 14
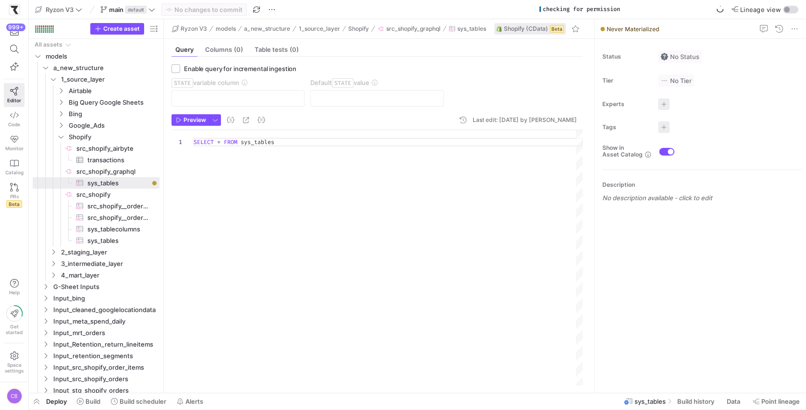
click at [295, 140] on div "SELECT * FROM sys_tables" at bounding box center [388, 258] width 389 height 256
click at [184, 122] on span "Preview" at bounding box center [195, 120] width 23 height 7
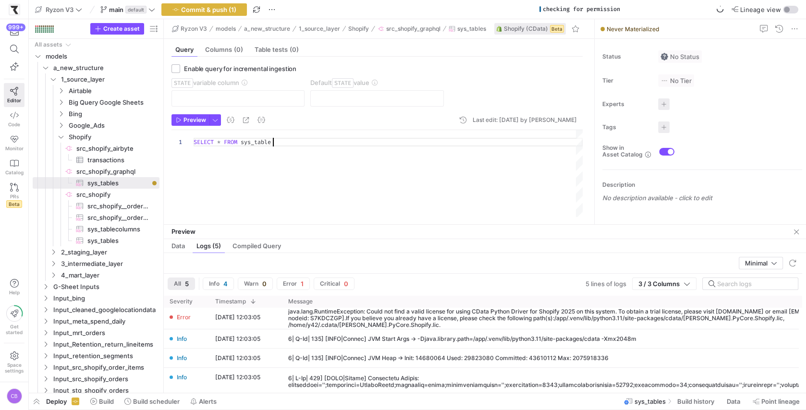
click at [284, 141] on div "SELECT * FROM sys_table" at bounding box center [388, 173] width 389 height 87
click at [293, 164] on div "SELECT * FROM sys_tables" at bounding box center [388, 173] width 389 height 87
click at [221, 144] on div "SELECT * FROM sys_tables" at bounding box center [388, 173] width 389 height 87
drag, startPoint x: 243, startPoint y: 140, endPoint x: 289, endPoint y: 140, distance: 46.1
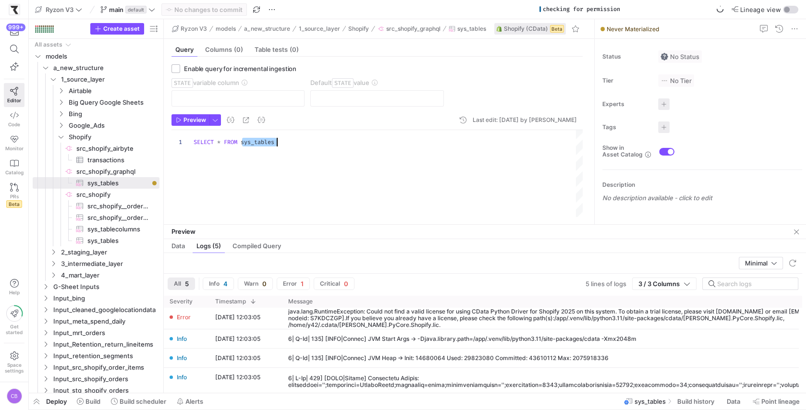
click at [289, 140] on div "SELECT * FROM sys_tables" at bounding box center [388, 173] width 389 height 87
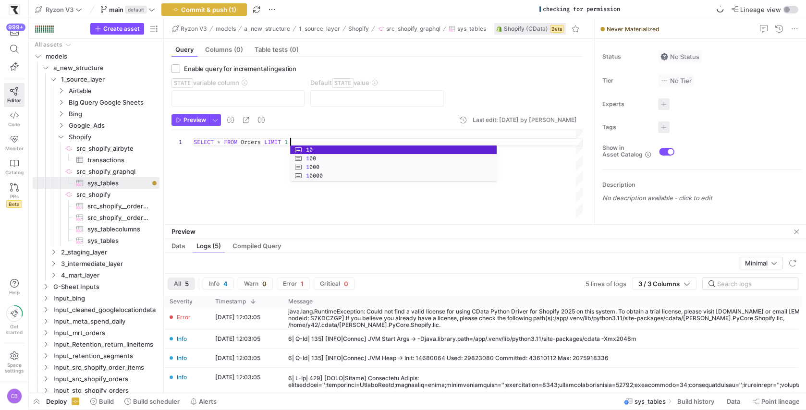
scroll to position [0, 99]
click at [186, 123] on span "button" at bounding box center [190, 120] width 37 height 11
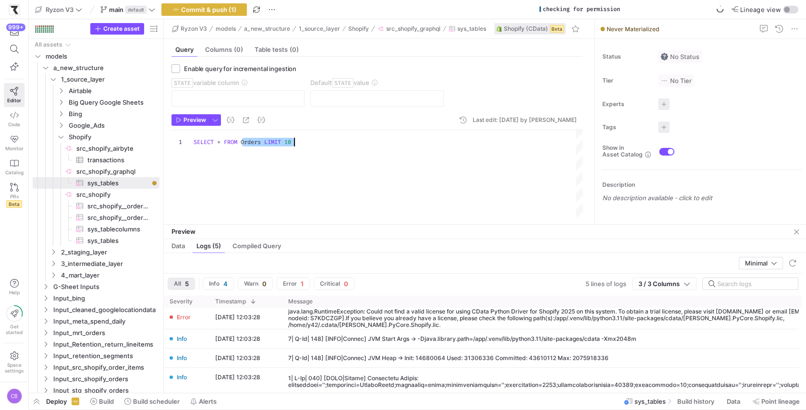
drag, startPoint x: 241, startPoint y: 143, endPoint x: 331, endPoint y: 143, distance: 90.3
click at [331, 143] on div "SELECT * FROM Orders LIMIT 10" at bounding box center [388, 173] width 389 height 87
click at [323, 183] on div "SELECT * FROM sys_tables" at bounding box center [388, 173] width 389 height 87
type textarea "SELECT * FROM sys_tables"
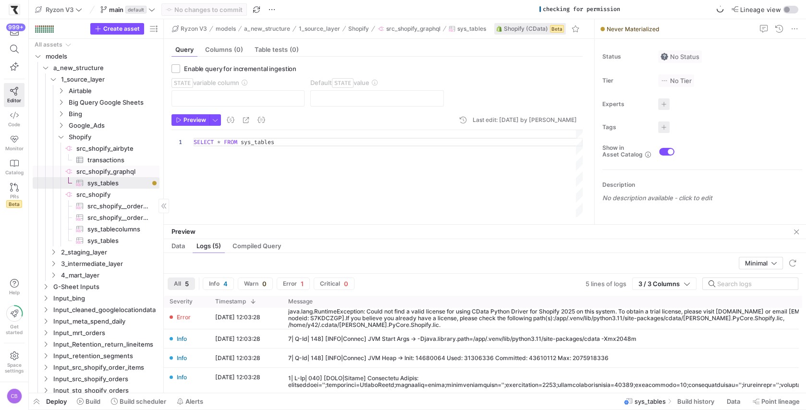
click at [138, 169] on span "src_shopify_graphql​​​​​​​​" at bounding box center [117, 171] width 82 height 11
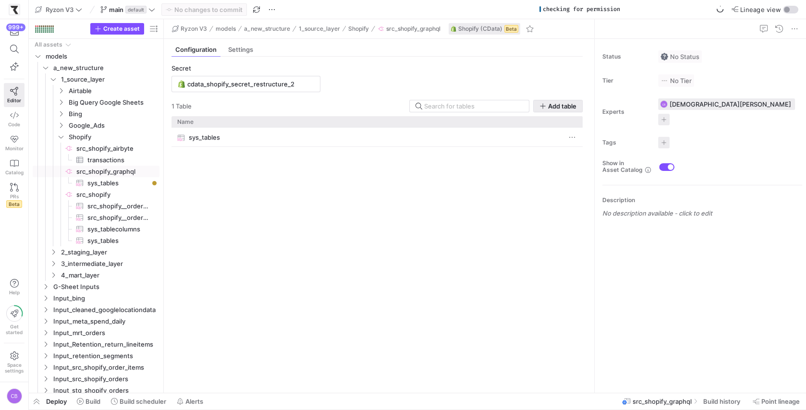
click at [550, 108] on span "Add table" at bounding box center [562, 106] width 28 height 8
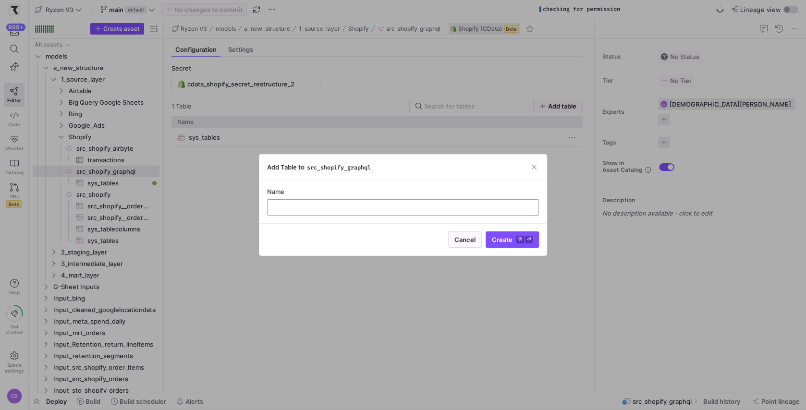
click at [298, 209] on input "text" at bounding box center [403, 208] width 256 height 8
drag, startPoint x: 335, startPoint y: 207, endPoint x: 365, endPoint y: 212, distance: 30.3
click at [365, 212] on div "src_shopify__orders_graphql" at bounding box center [403, 207] width 256 height 15
click at [308, 207] on input "src_shopify__orders" at bounding box center [403, 208] width 256 height 8
click at [365, 210] on input "src_shopify_graphql__orders" at bounding box center [403, 208] width 256 height 8
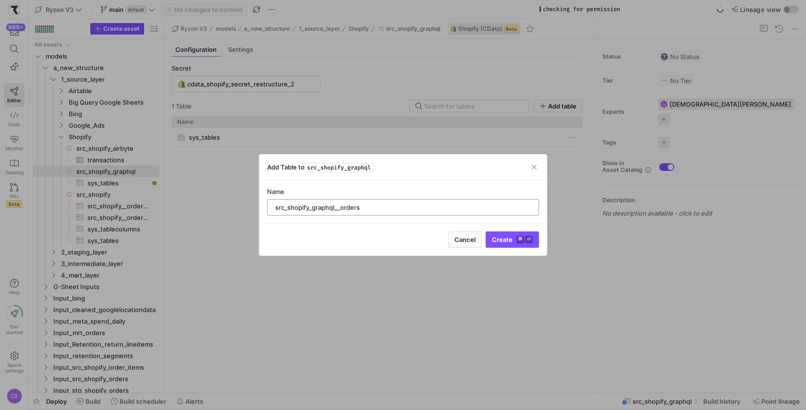
drag, startPoint x: 334, startPoint y: 208, endPoint x: 312, endPoint y: 209, distance: 22.2
click at [312, 209] on input "src_shopify_graphql__orders" at bounding box center [403, 208] width 256 height 8
click at [346, 210] on input "src_shopify__orders" at bounding box center [403, 208] width 256 height 8
type input "src_shopify__orders_graphql"
click at [501, 245] on span "submit" at bounding box center [512, 239] width 52 height 15
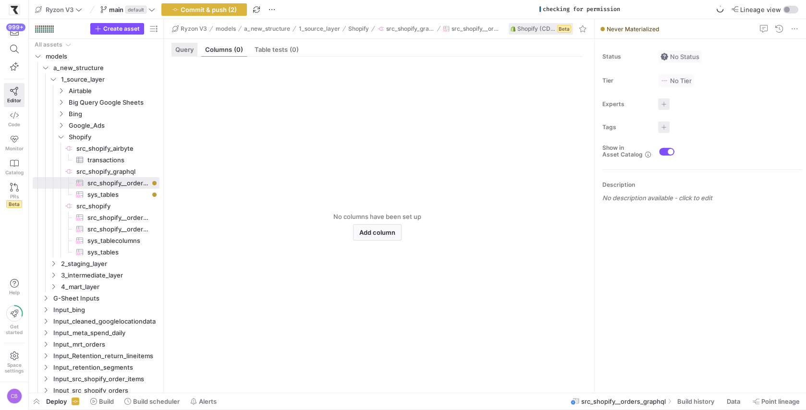
click at [187, 49] on span "Query" at bounding box center [184, 50] width 18 height 6
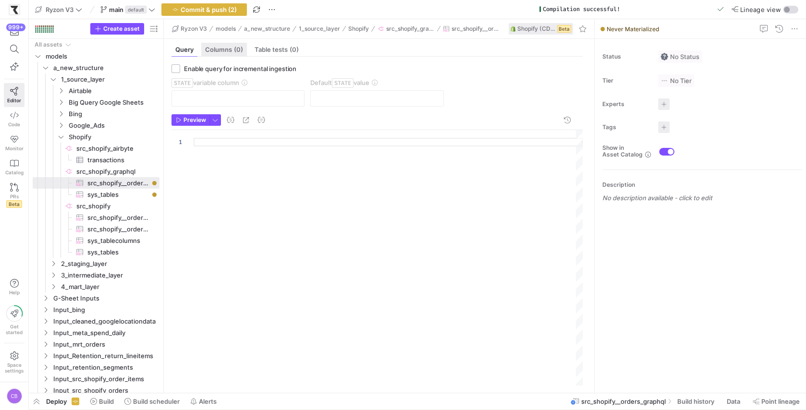
click at [232, 49] on span "Columns (0)" at bounding box center [224, 50] width 38 height 6
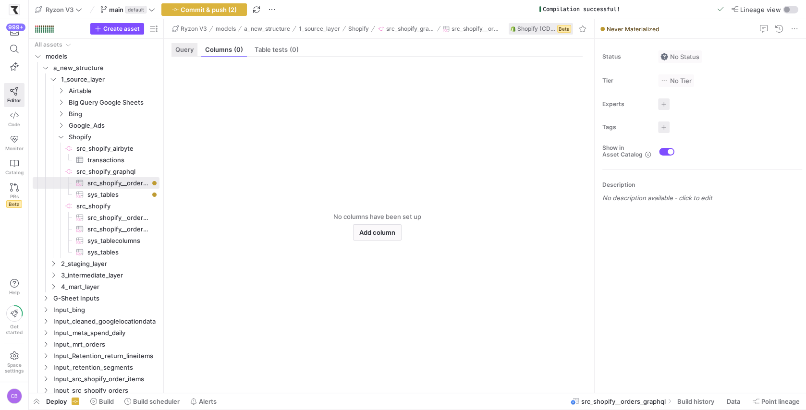
click at [188, 47] on span "Query" at bounding box center [184, 50] width 18 height 6
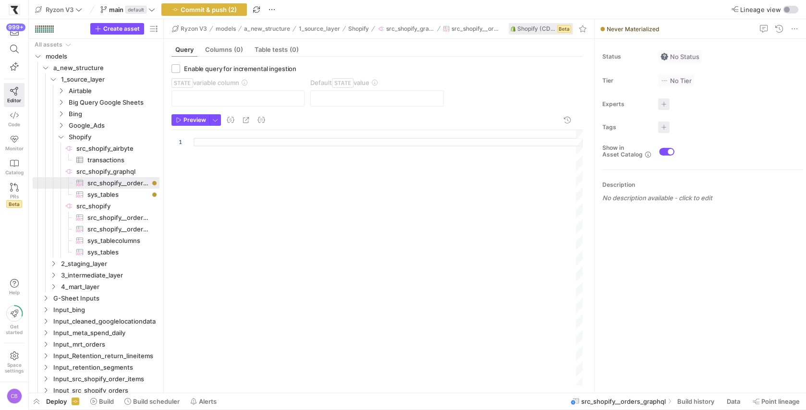
click at [219, 145] on div at bounding box center [388, 258] width 389 height 256
type textarea "SELECT * FROM Orders LIMIT 10"
click at [186, 124] on span "button" at bounding box center [190, 120] width 37 height 11
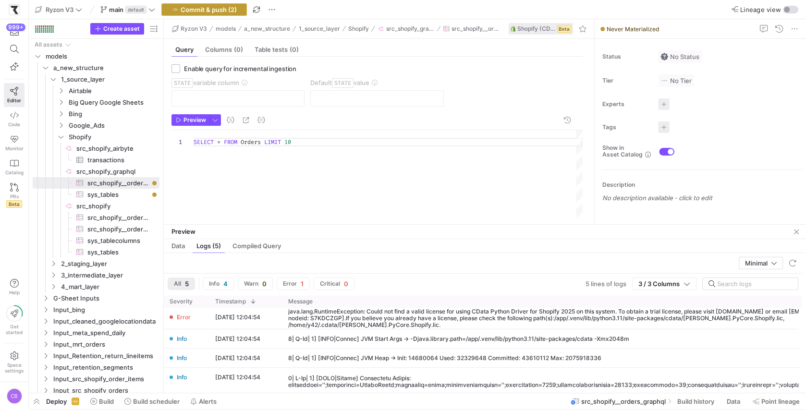
click at [238, 6] on span "button" at bounding box center [204, 10] width 85 height 12
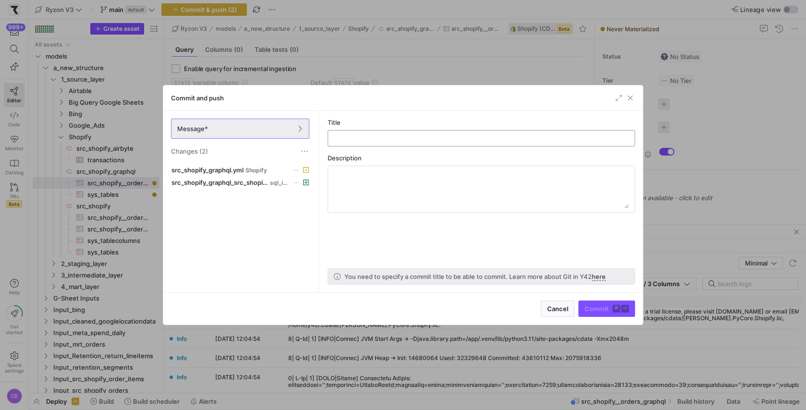
click at [357, 137] on input "text" at bounding box center [481, 139] width 291 height 8
type input "testing graph ql"
click at [582, 306] on span "submit" at bounding box center [607, 308] width 56 height 15
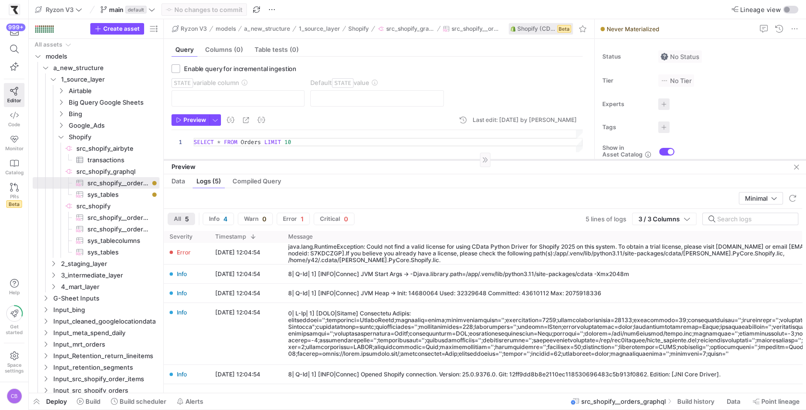
drag, startPoint x: 377, startPoint y: 224, endPoint x: 377, endPoint y: 159, distance: 64.9
click at [377, 159] on div at bounding box center [485, 159] width 642 height 0
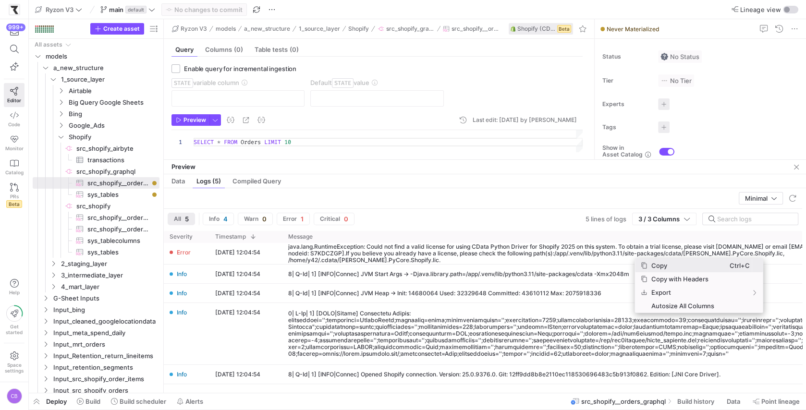
click at [649, 267] on span "Copy" at bounding box center [689, 265] width 82 height 13
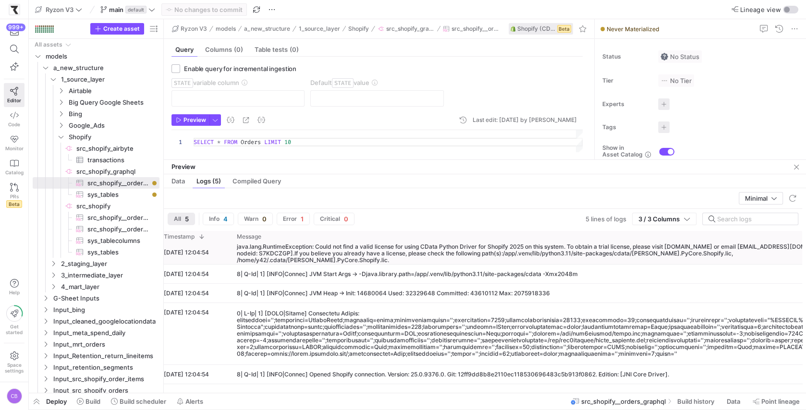
scroll to position [0, 0]
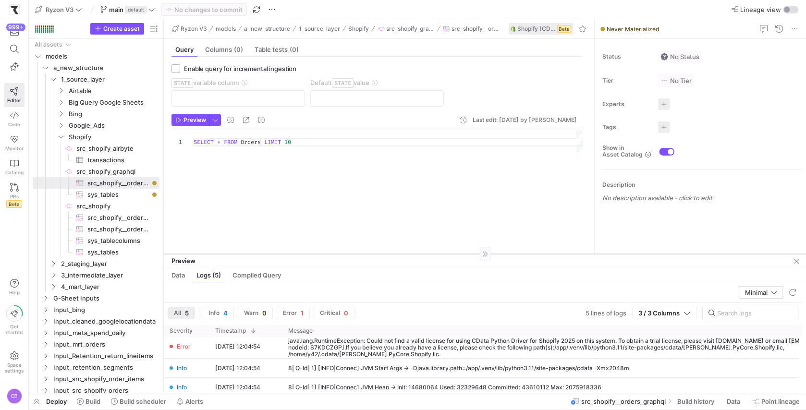
drag, startPoint x: 386, startPoint y: 159, endPoint x: 384, endPoint y: 253, distance: 93.7
click at [384, 254] on div at bounding box center [485, 254] width 642 height 0
click at [698, 401] on span "Build history" at bounding box center [695, 402] width 37 height 8
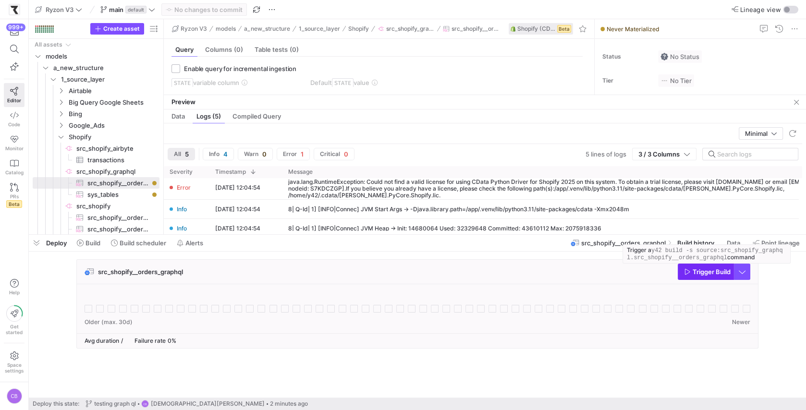
click at [688, 271] on icon "button" at bounding box center [687, 272] width 7 height 7
drag, startPoint x: 184, startPoint y: 271, endPoint x: 96, endPoint y: 271, distance: 88.9
click at [96, 271] on div "src_shopify__orders_graphql Trigger Build" at bounding box center [417, 272] width 681 height 25
copy span "src_shopify__orders_graphql"
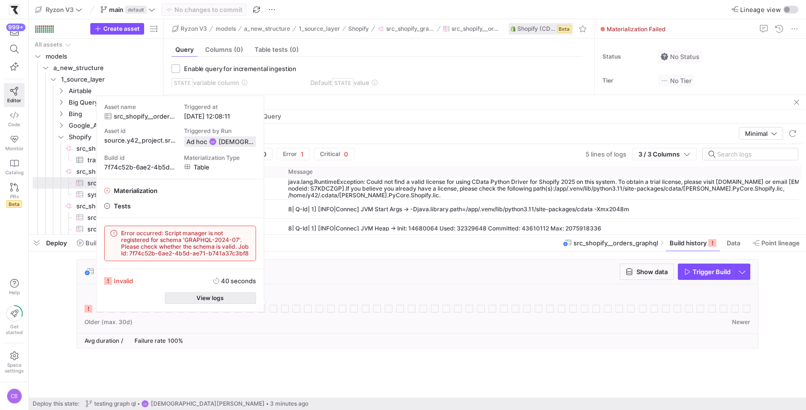
click at [211, 296] on span "View logs" at bounding box center [209, 298] width 27 height 7
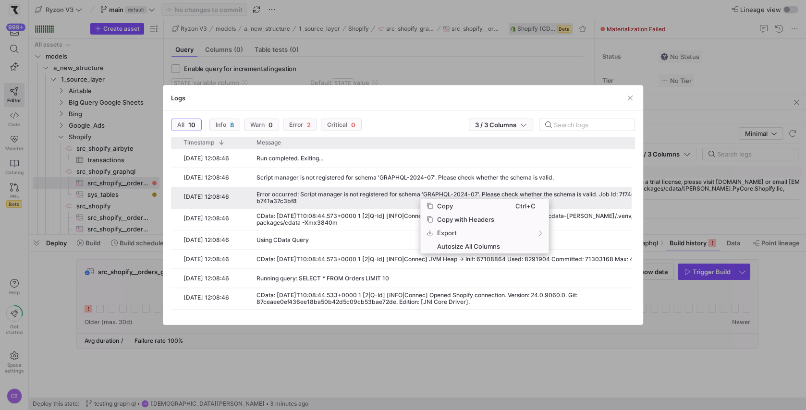
scroll to position [0, 128]
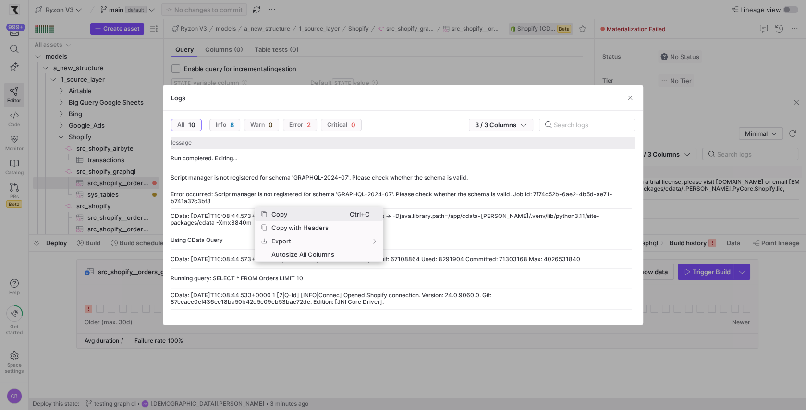
click at [272, 217] on span "Copy" at bounding box center [309, 214] width 82 height 13
click at [631, 99] on span "button" at bounding box center [630, 98] width 10 height 10
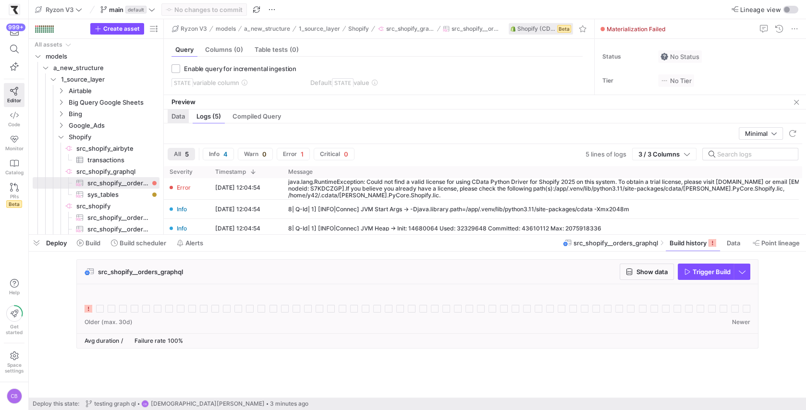
click at [183, 116] on span "Data" at bounding box center [178, 116] width 13 height 6
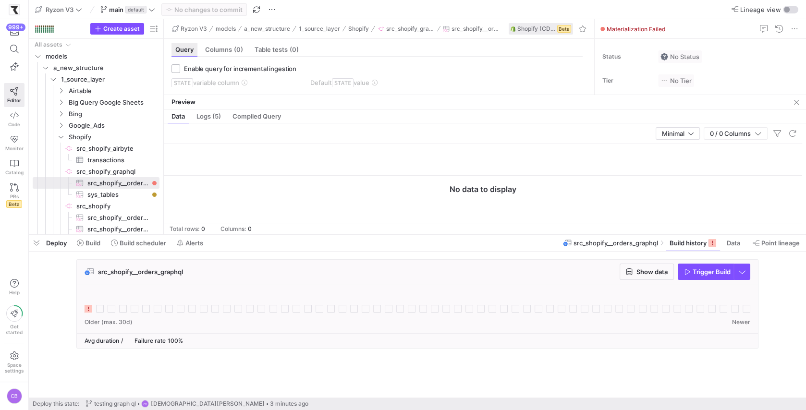
click at [186, 52] on span "Query" at bounding box center [184, 50] width 18 height 6
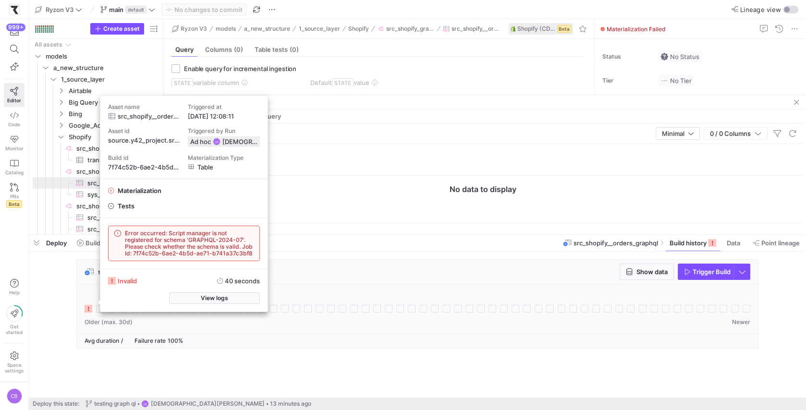
drag, startPoint x: 256, startPoint y: 258, endPoint x: 121, endPoint y: 229, distance: 138.2
click at [121, 229] on div "Error occurred: Script manager is not registered for schema 'GRAPHQL-2024-07'. …" at bounding box center [184, 243] width 151 height 35
